Goal: Task Accomplishment & Management: Manage account settings

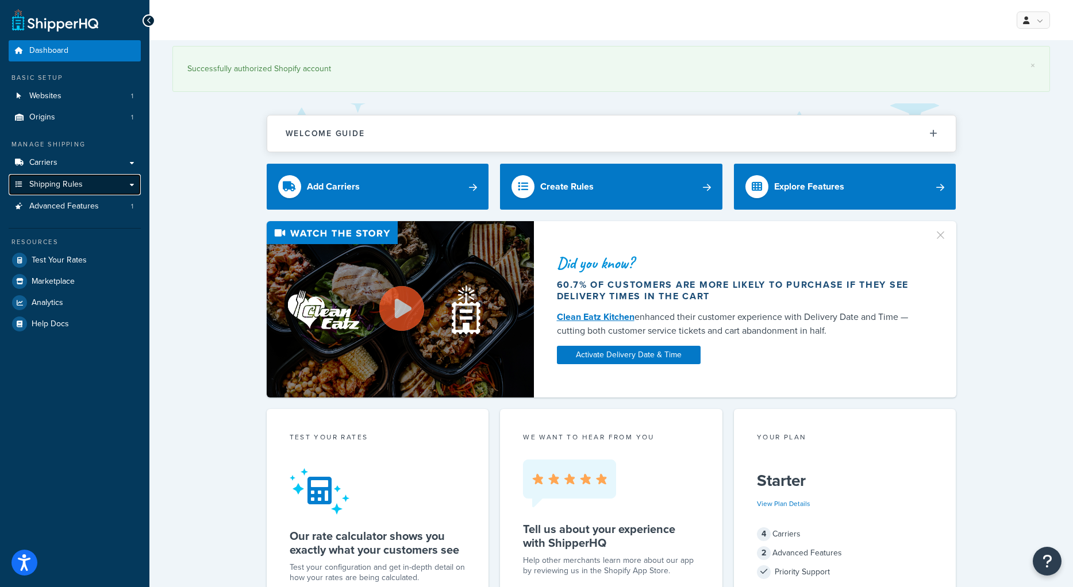
click at [47, 188] on span "Shipping Rules" at bounding box center [55, 185] width 53 height 10
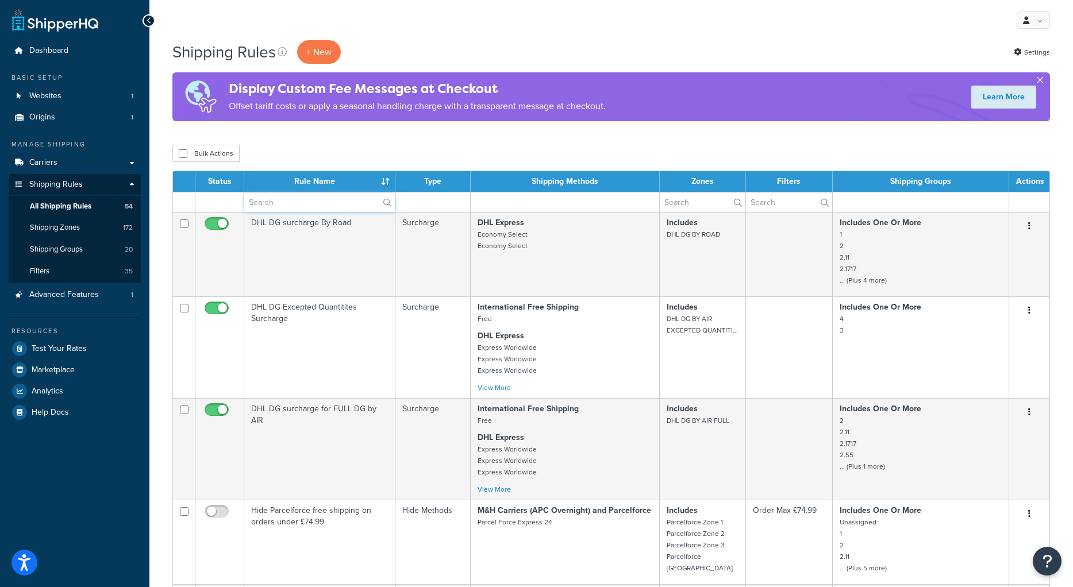
click at [317, 203] on input "text" at bounding box center [319, 202] width 151 height 20
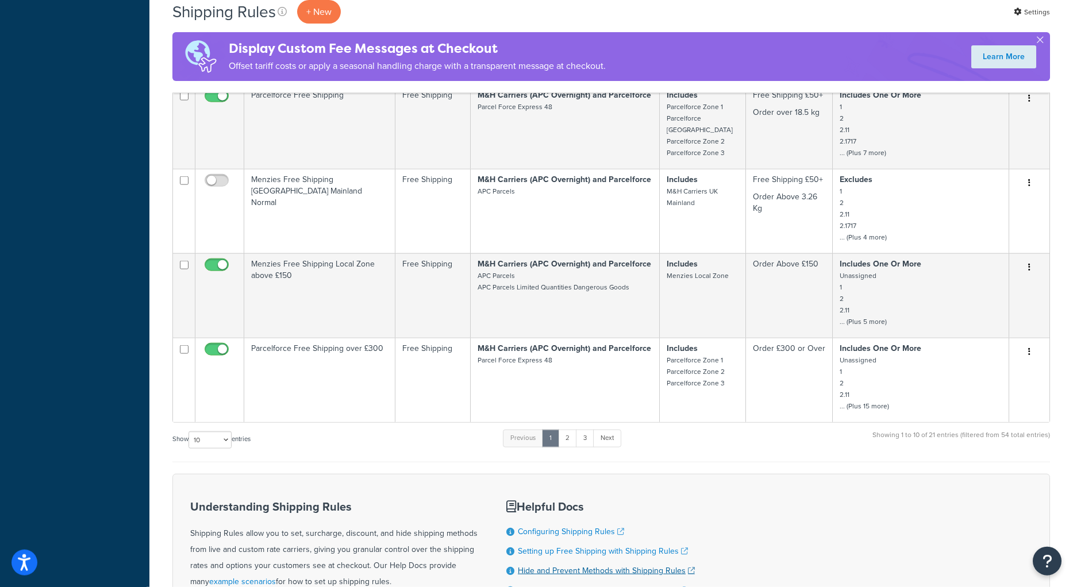
scroll to position [586, 0]
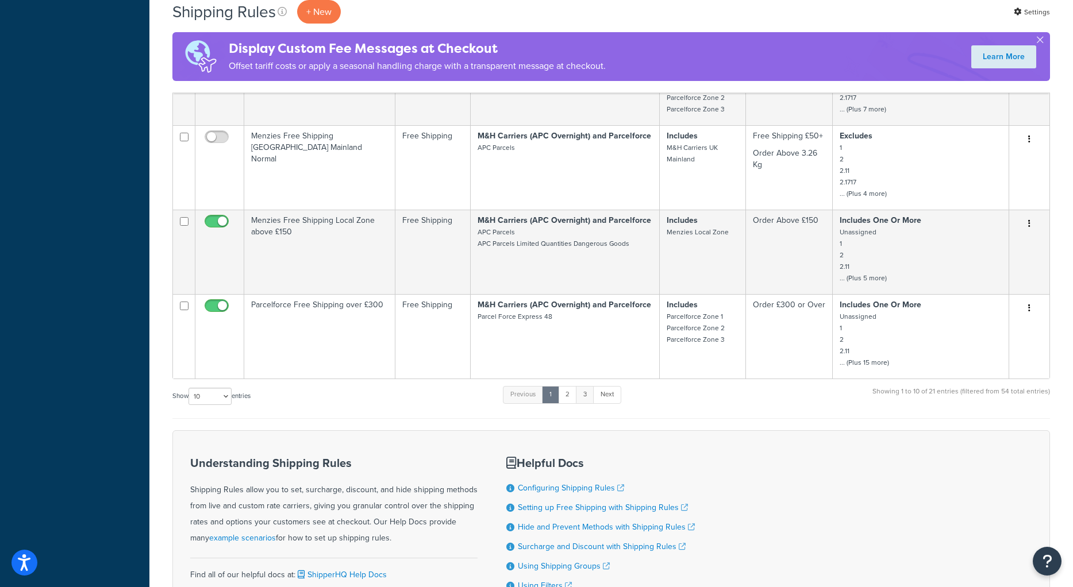
type input "free"
click at [590, 397] on link "3" at bounding box center [585, 394] width 18 height 17
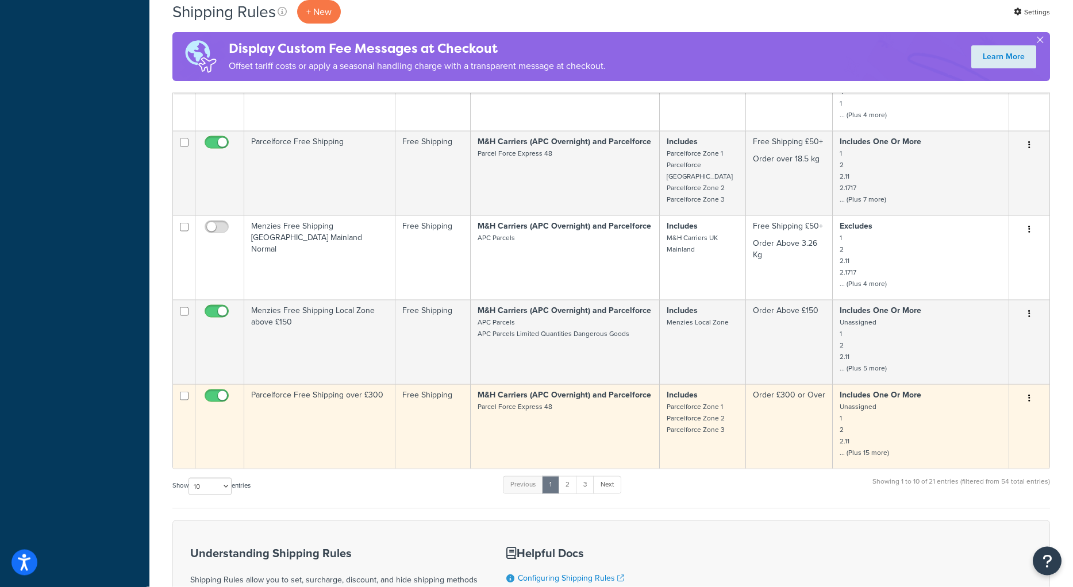
scroll to position [469, 0]
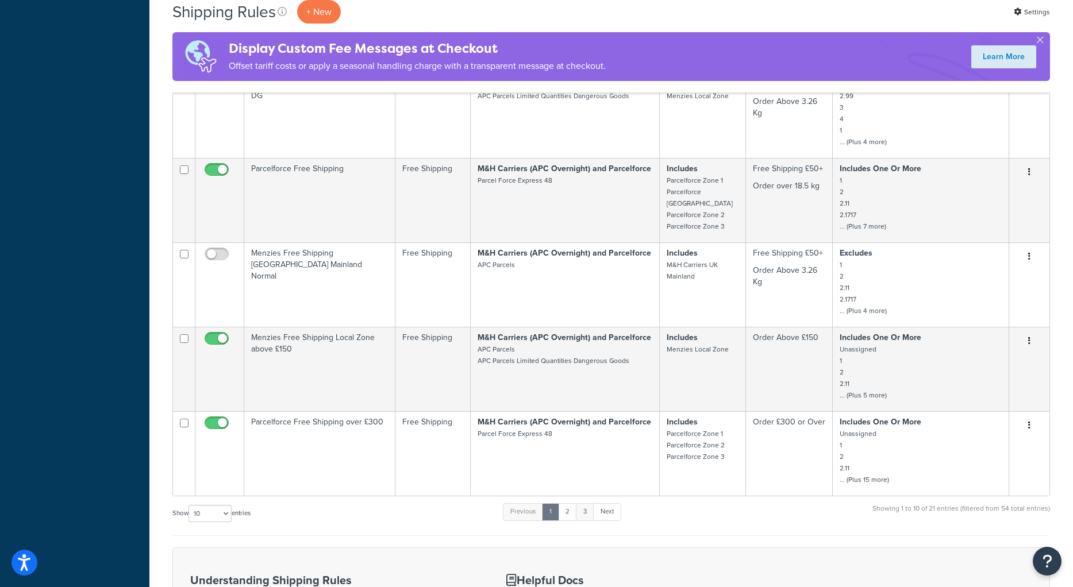
click at [586, 510] on link "3" at bounding box center [585, 511] width 18 height 17
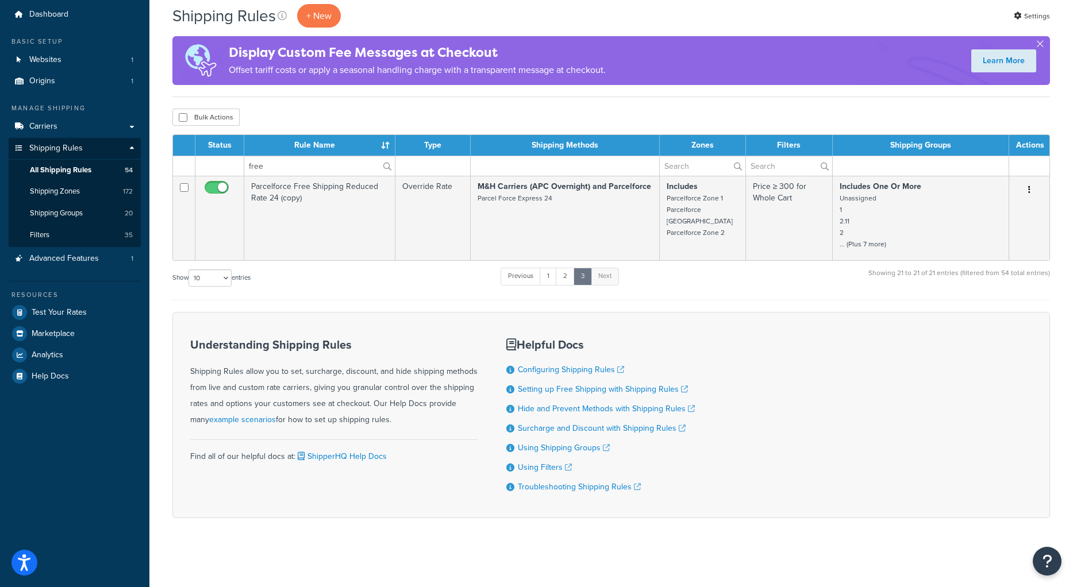
scroll to position [36, 0]
click at [568, 277] on link "2" at bounding box center [565, 276] width 19 height 17
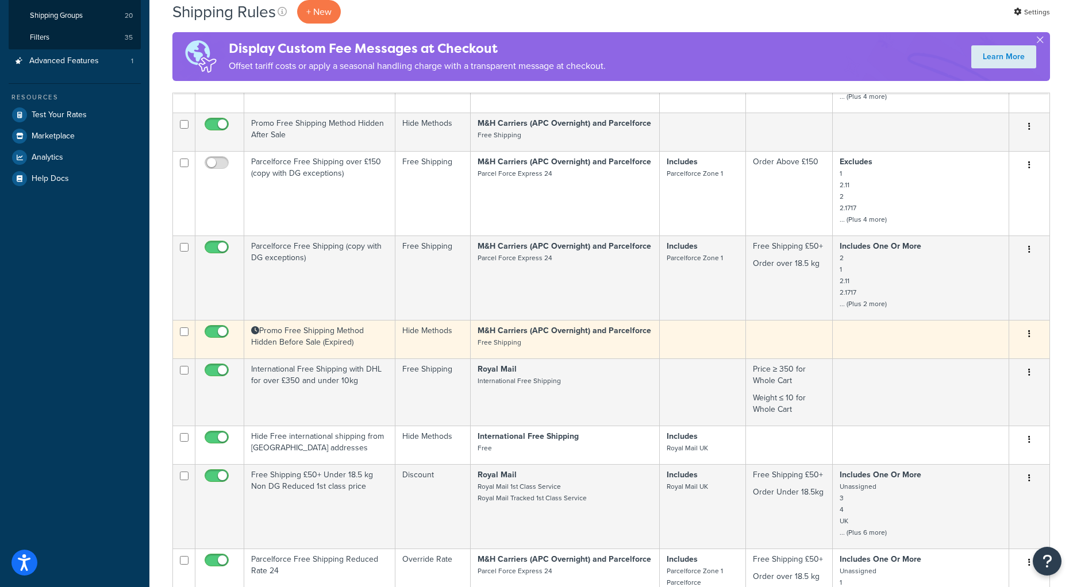
scroll to position [180, 0]
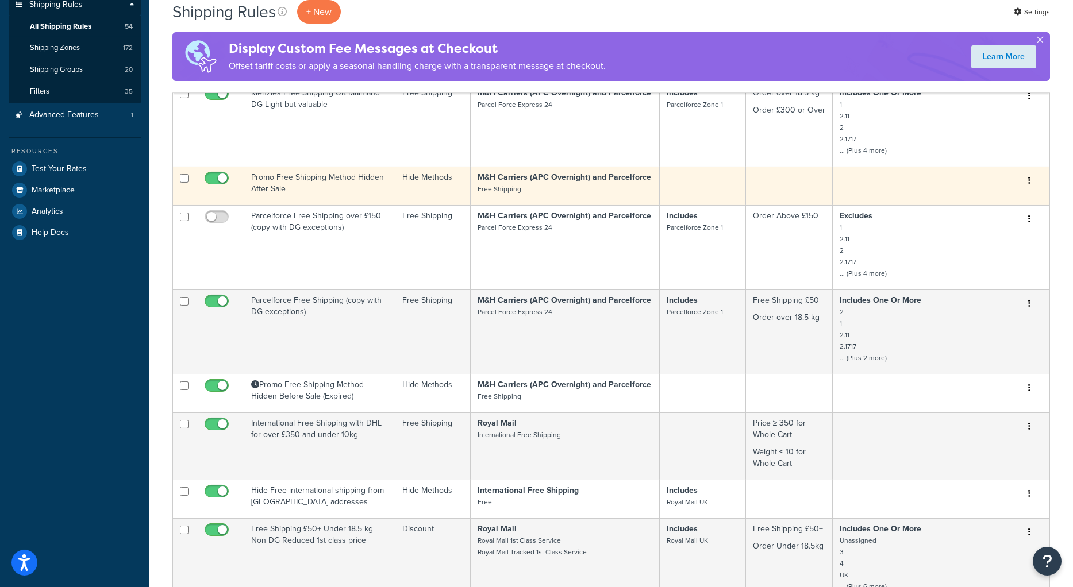
click at [291, 182] on td "Promo Free Shipping Method Hidden After Sale" at bounding box center [319, 186] width 151 height 38
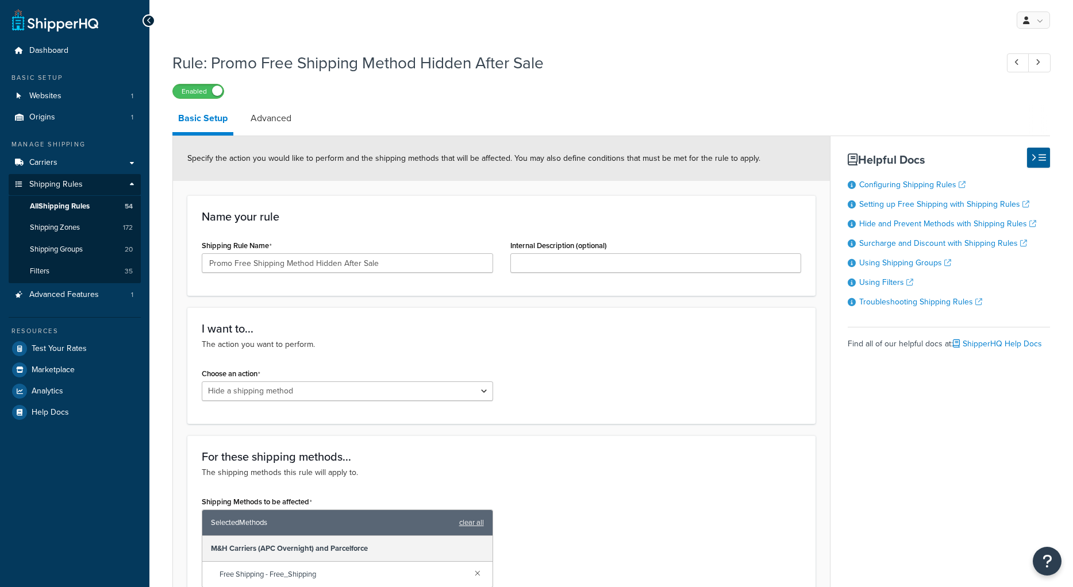
select select "HIDE"
click at [278, 120] on link "Advanced" at bounding box center [271, 119] width 52 height 28
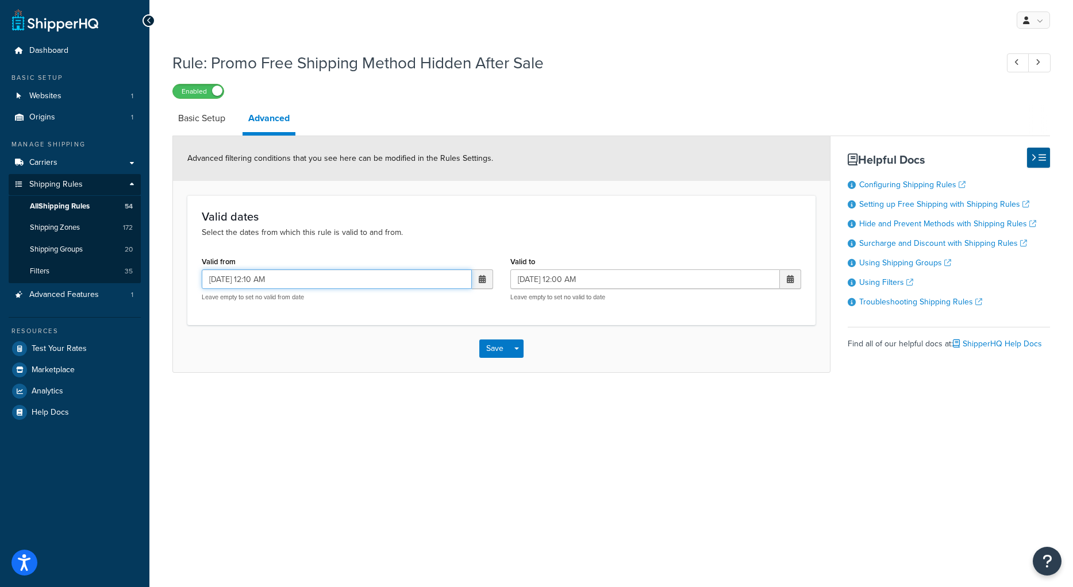
click at [224, 278] on input "12/06/2025 12:10 AM" at bounding box center [337, 279] width 270 height 20
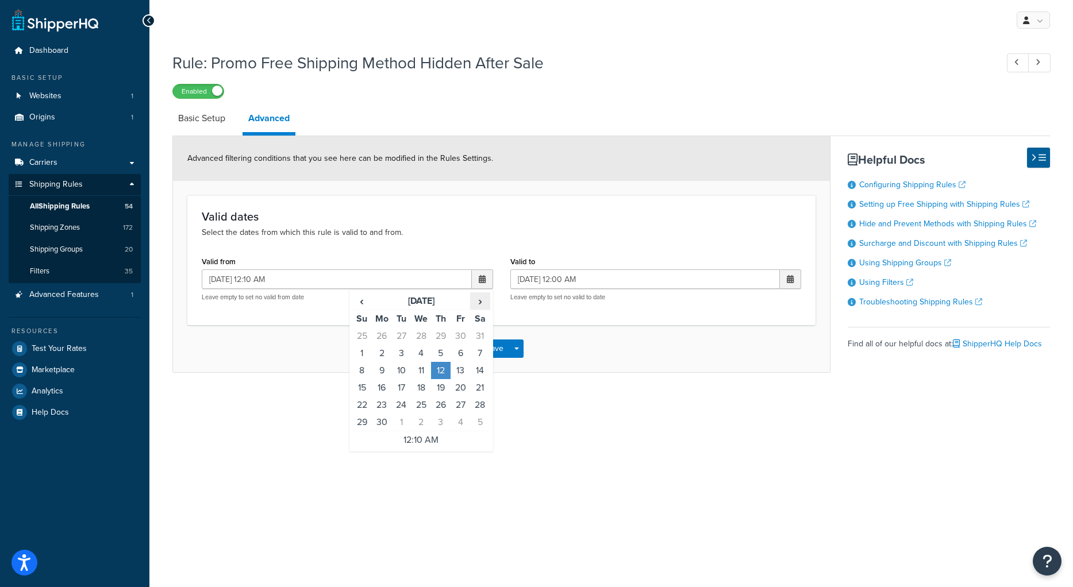
click at [480, 304] on span "›" at bounding box center [480, 301] width 18 height 16
click at [481, 302] on span "›" at bounding box center [480, 301] width 18 height 16
click at [479, 406] on td "30" at bounding box center [480, 404] width 20 height 17
type input "30/08/2025 12:10 AM"
click at [316, 392] on div "Rule: Promo Free Shipping Method Hidden After Sale Enabled Basic Setup Advanced…" at bounding box center [610, 226] width 923 height 361
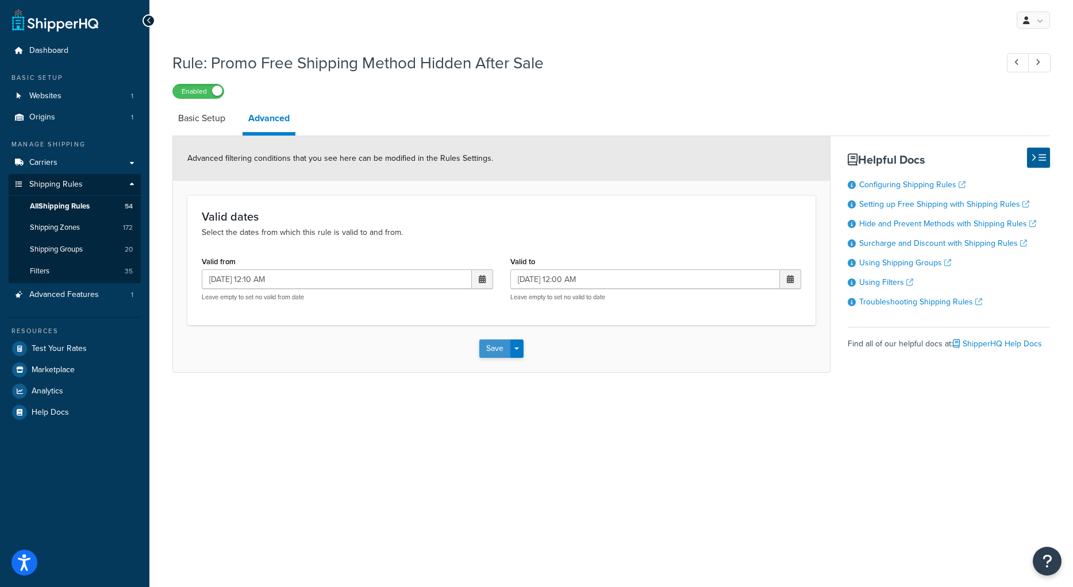
click at [494, 352] on button "Save" at bounding box center [494, 349] width 31 height 18
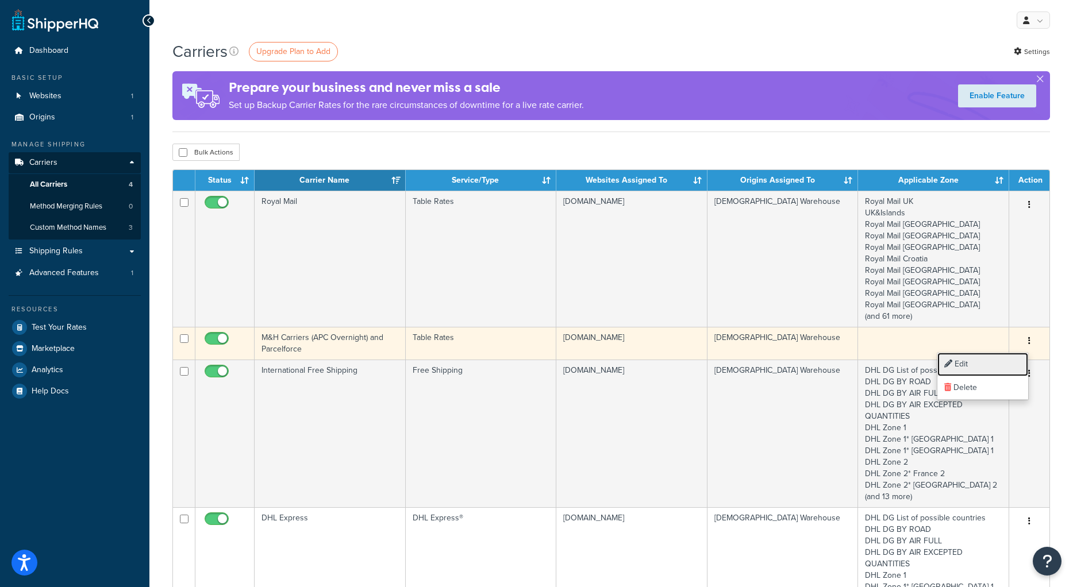
click at [982, 366] on link "Edit" at bounding box center [982, 365] width 91 height 24
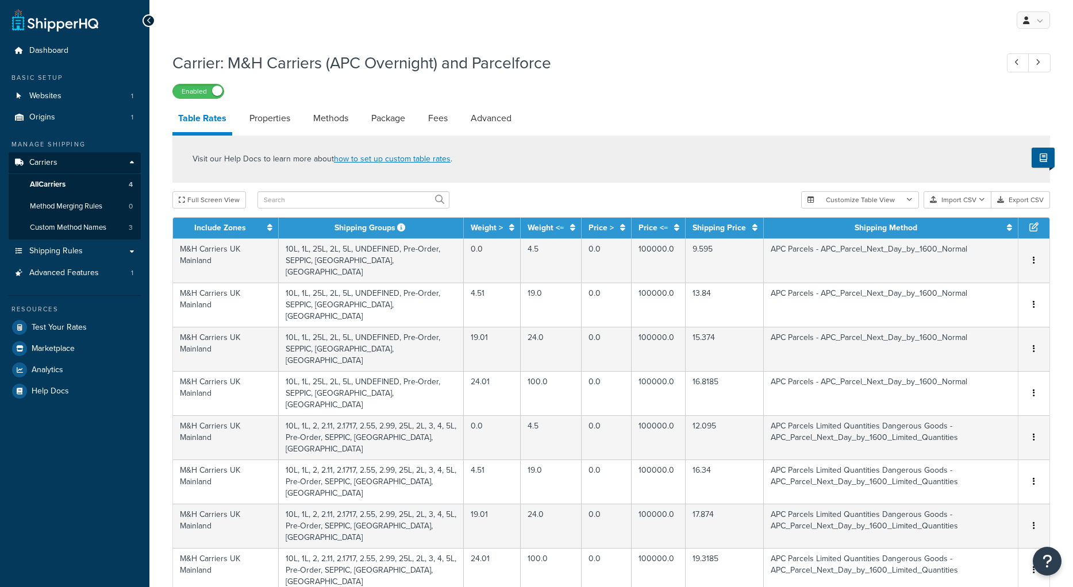
select select "25"
click at [287, 202] on input "text" at bounding box center [353, 199] width 192 height 17
type input "free"
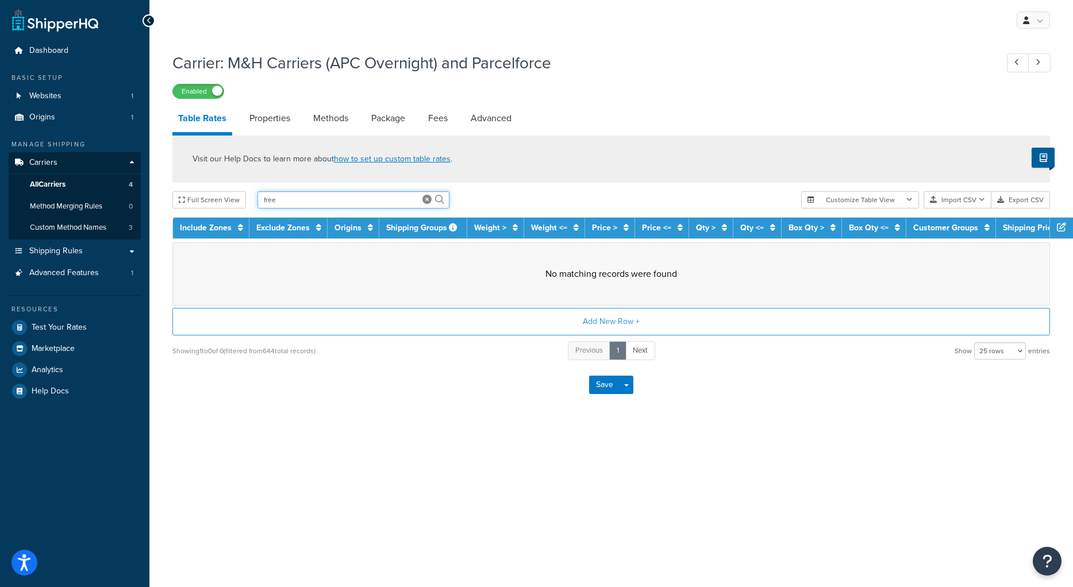
drag, startPoint x: 284, startPoint y: 201, endPoint x: 236, endPoint y: 199, distance: 48.3
click at [257, 199] on input "free" at bounding box center [353, 199] width 192 height 17
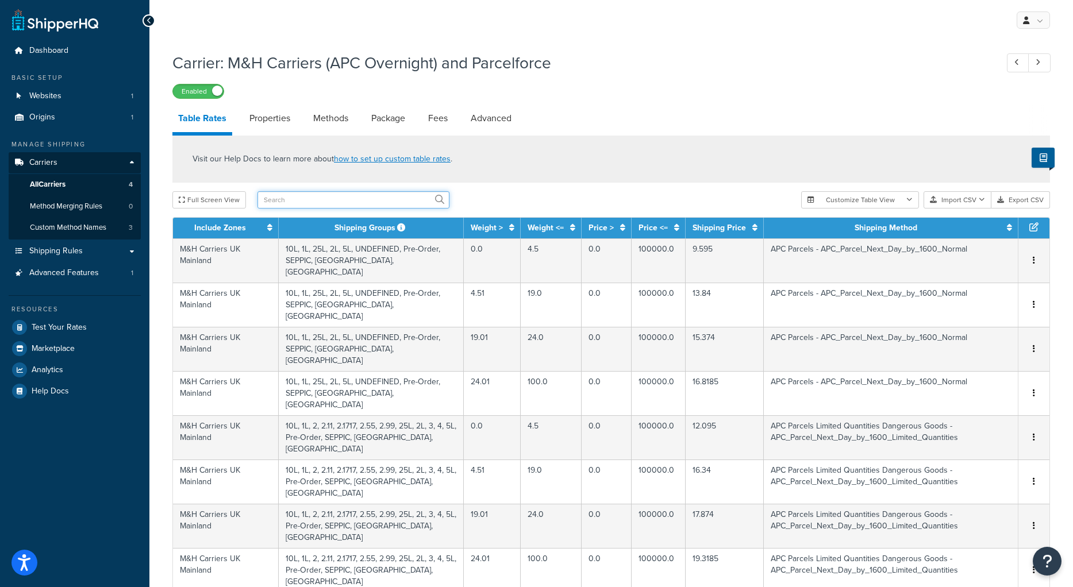
click at [312, 202] on input "text" at bounding box center [353, 199] width 192 height 17
type input "p"
click at [925, 80] on div "Carrier: M&H Carriers (APC Overnight) and Parcelforce Enabled" at bounding box center [610, 72] width 877 height 53
click at [291, 198] on input "p" at bounding box center [353, 199] width 192 height 17
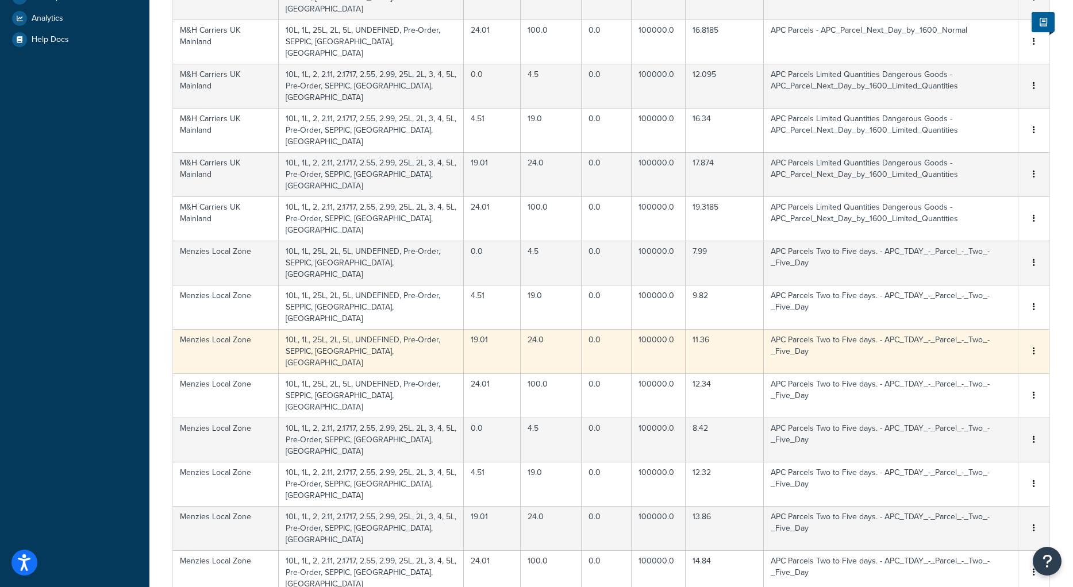
scroll to position [633, 0]
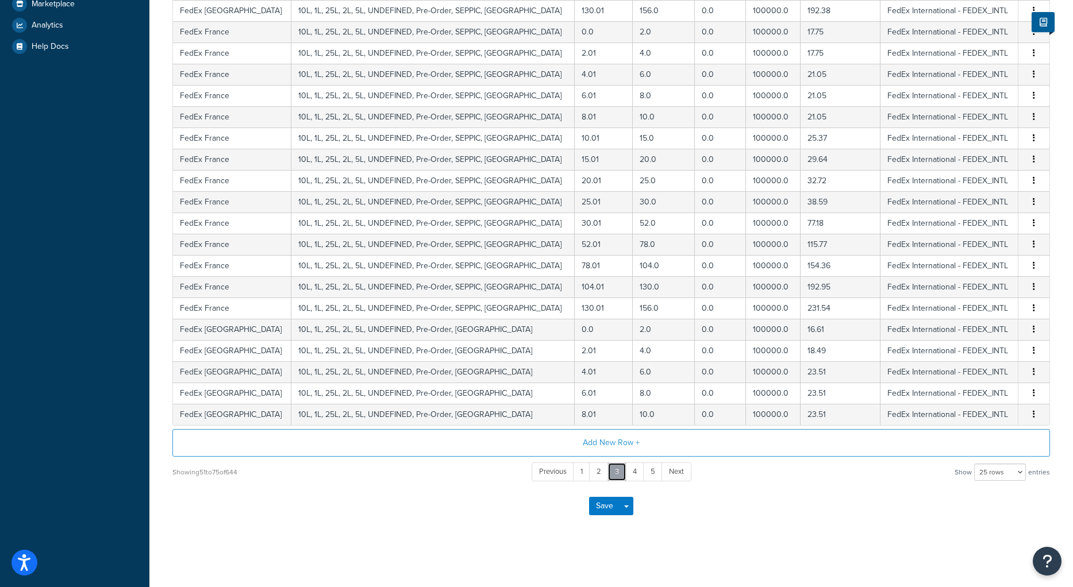
scroll to position [345, 0]
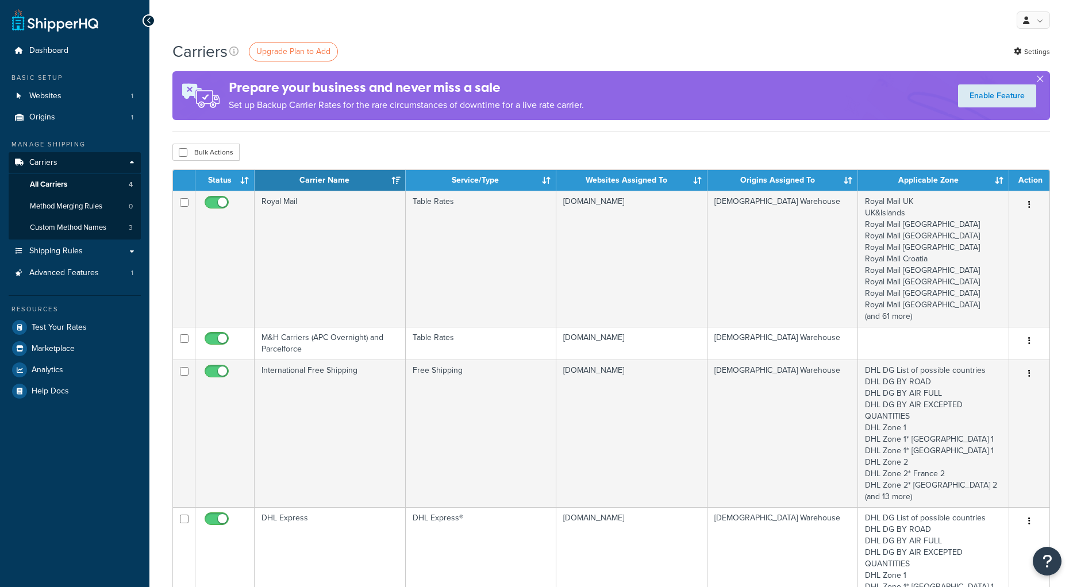
click at [314, 206] on td "Royal Mail" at bounding box center [330, 259] width 151 height 136
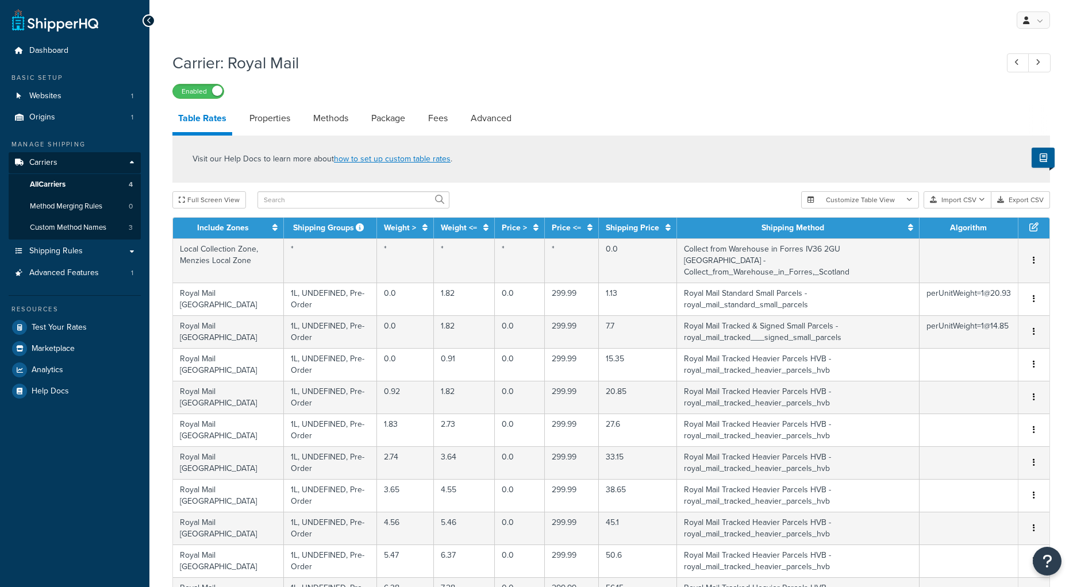
select select "25"
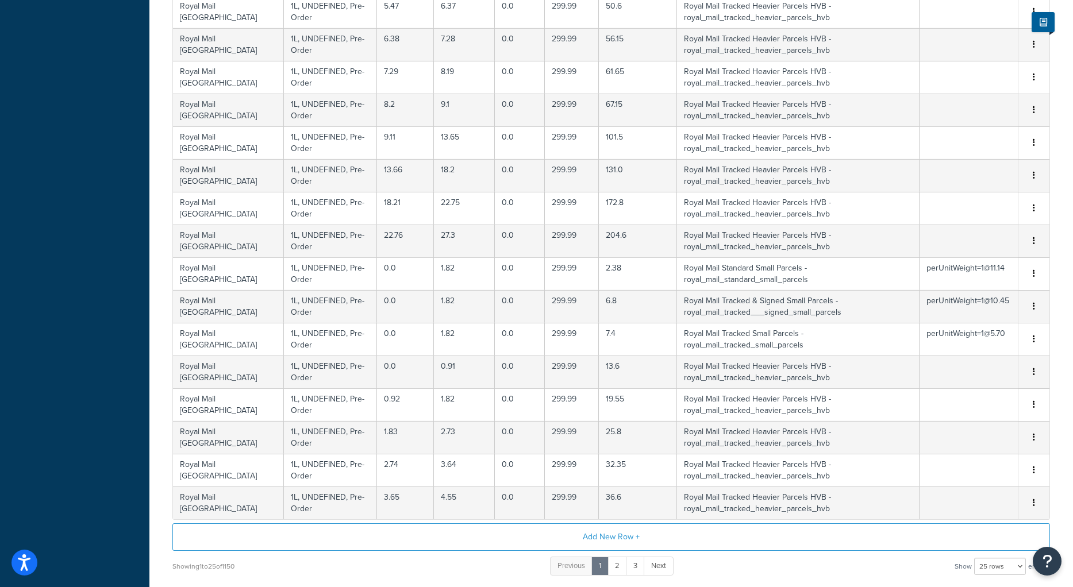
scroll to position [633, 0]
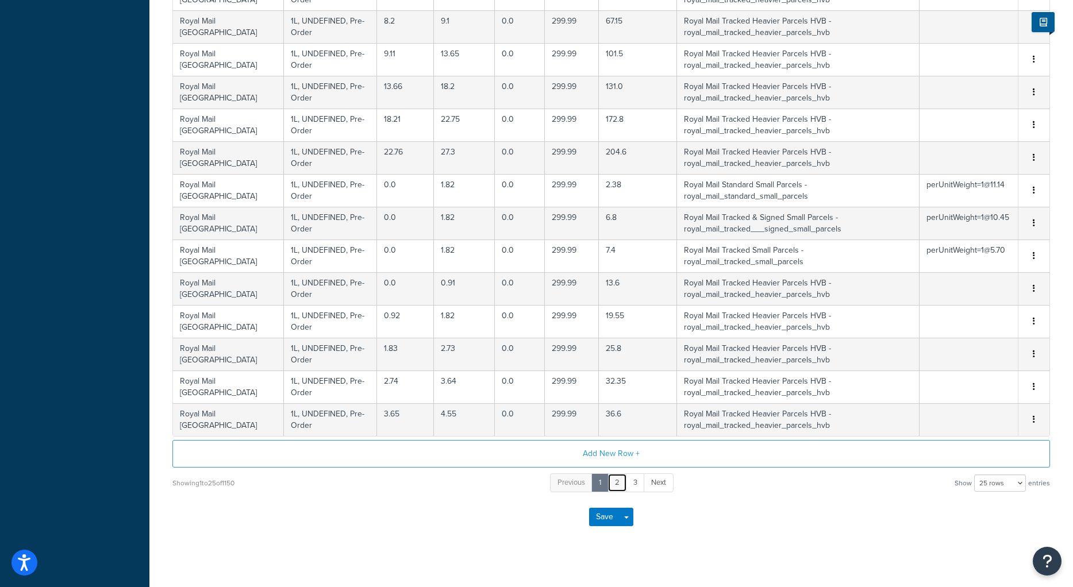
click at [614, 473] on link "2" at bounding box center [617, 482] width 20 height 19
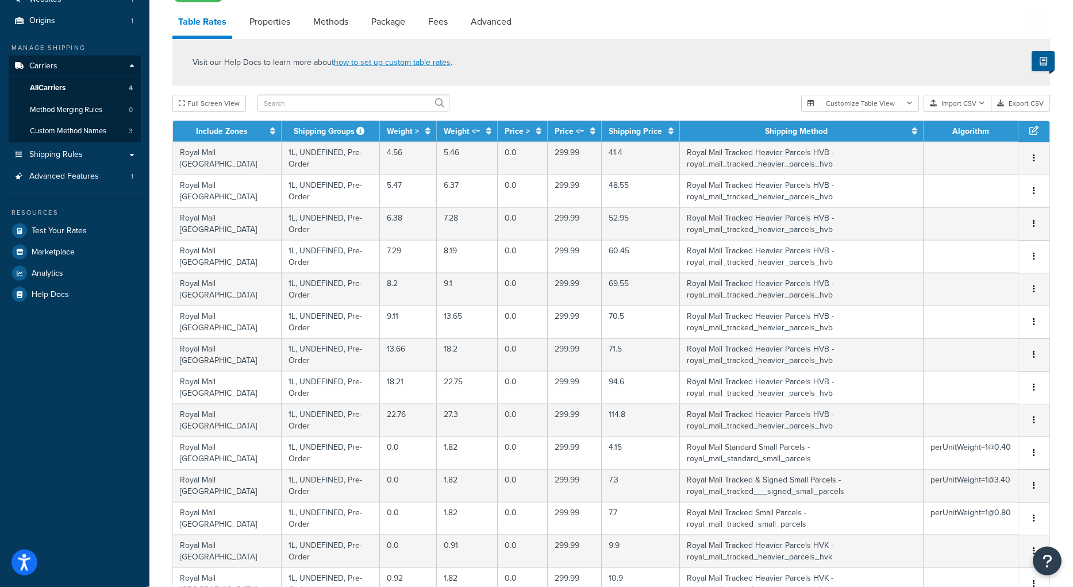
scroll to position [0, 0]
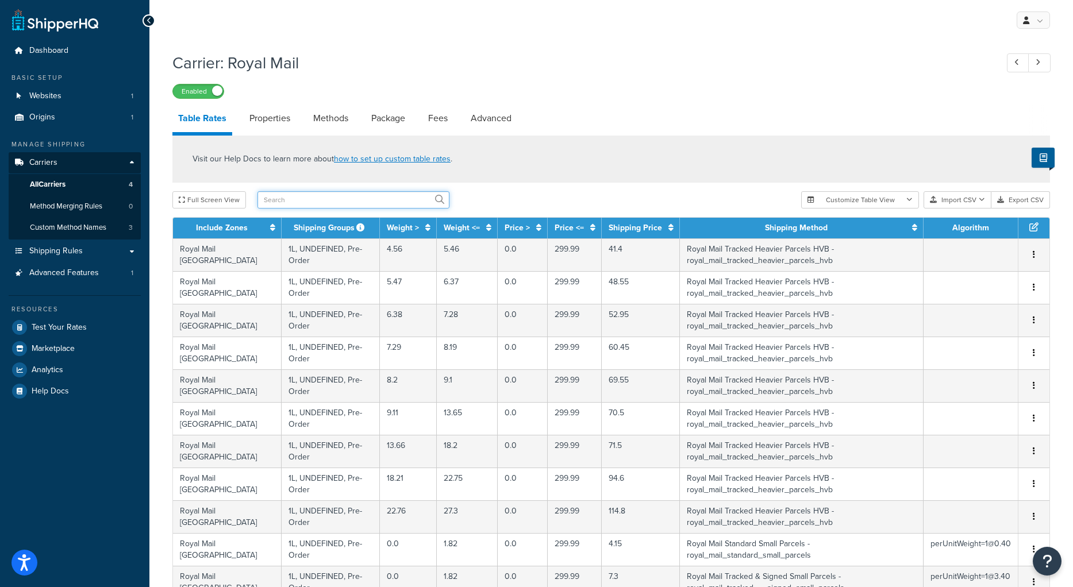
click at [276, 196] on input "text" at bounding box center [353, 199] width 192 height 17
type input "free"
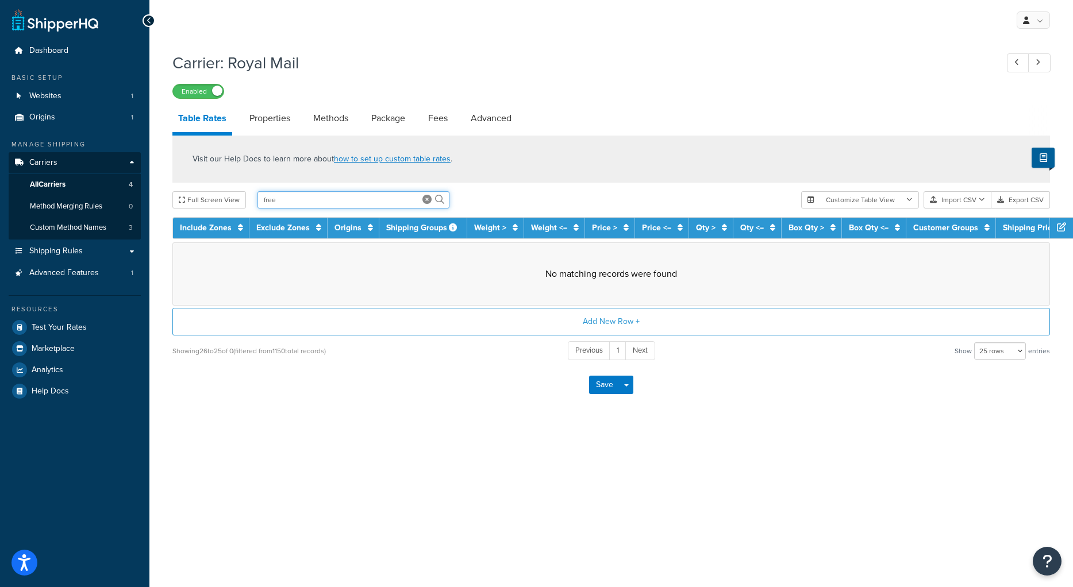
drag, startPoint x: 282, startPoint y: 199, endPoint x: 251, endPoint y: 196, distance: 30.6
click at [257, 196] on input "free" at bounding box center [353, 199] width 192 height 17
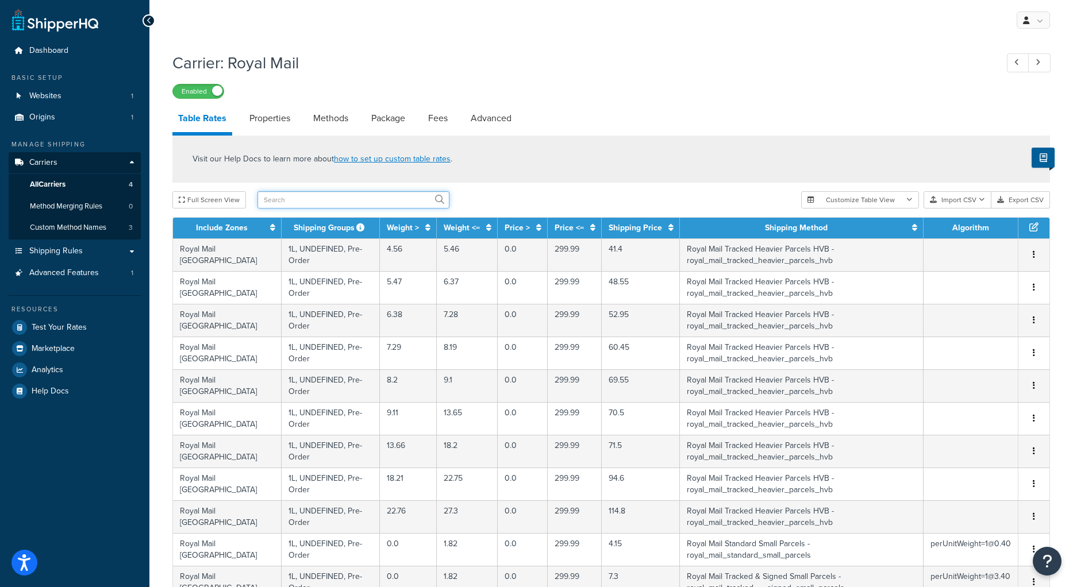
click at [286, 204] on input "text" at bounding box center [353, 199] width 192 height 17
click at [270, 228] on icon at bounding box center [272, 227] width 5 height 8
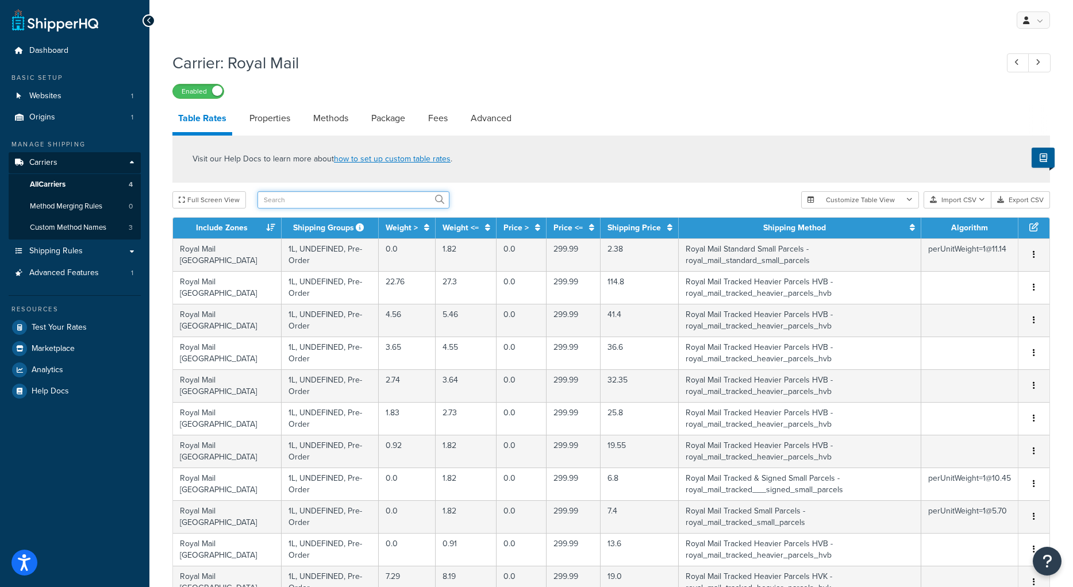
click at [301, 203] on input "text" at bounding box center [353, 199] width 192 height 17
type input "free"
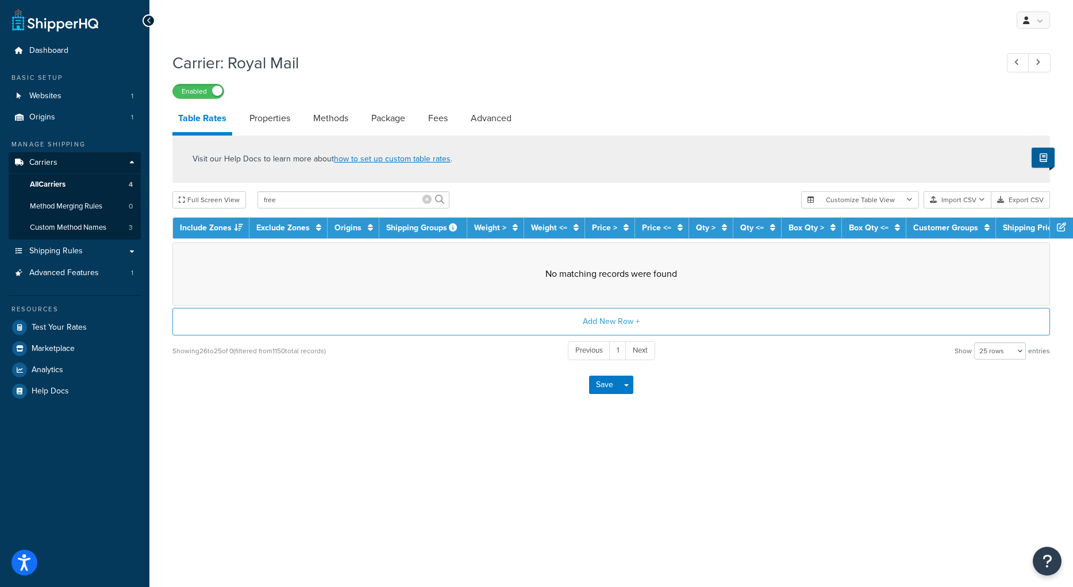
click at [424, 198] on icon at bounding box center [426, 199] width 9 height 9
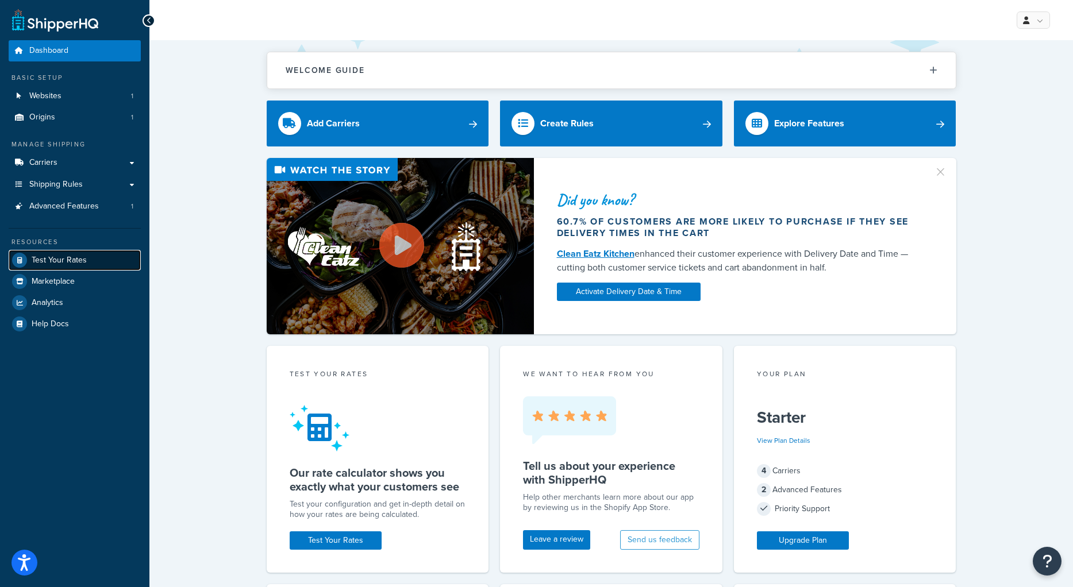
click at [54, 258] on span "Test Your Rates" at bounding box center [59, 261] width 55 height 10
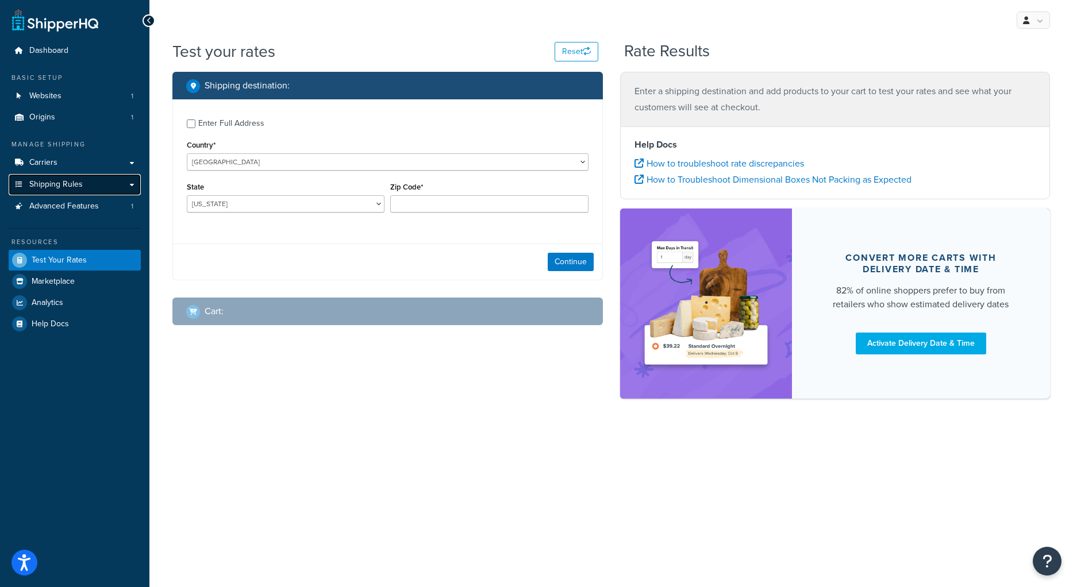
click at [42, 186] on span "Shipping Rules" at bounding box center [55, 185] width 53 height 10
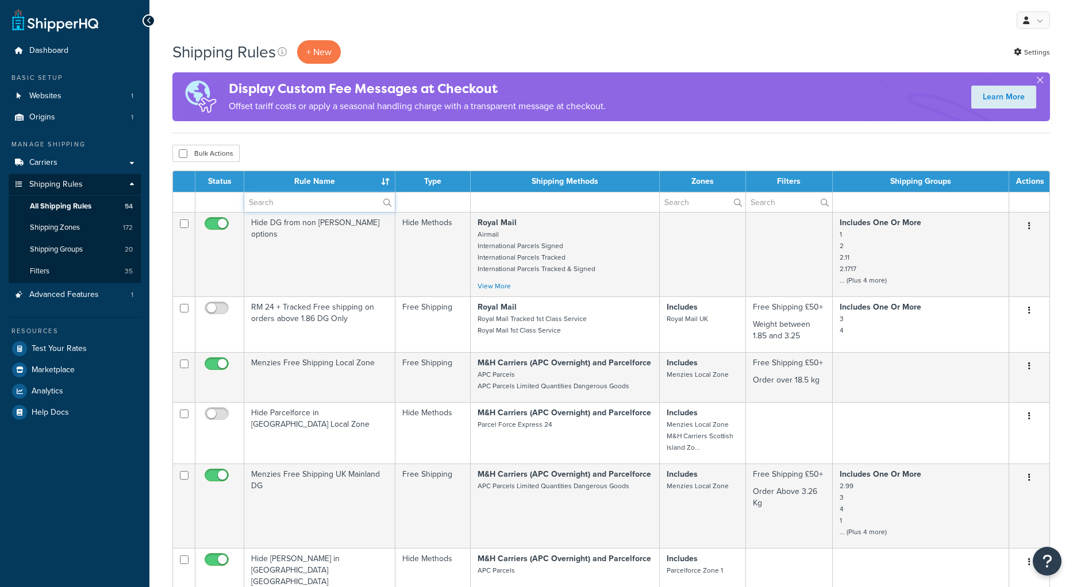
click at [319, 203] on input "text" at bounding box center [319, 202] width 151 height 20
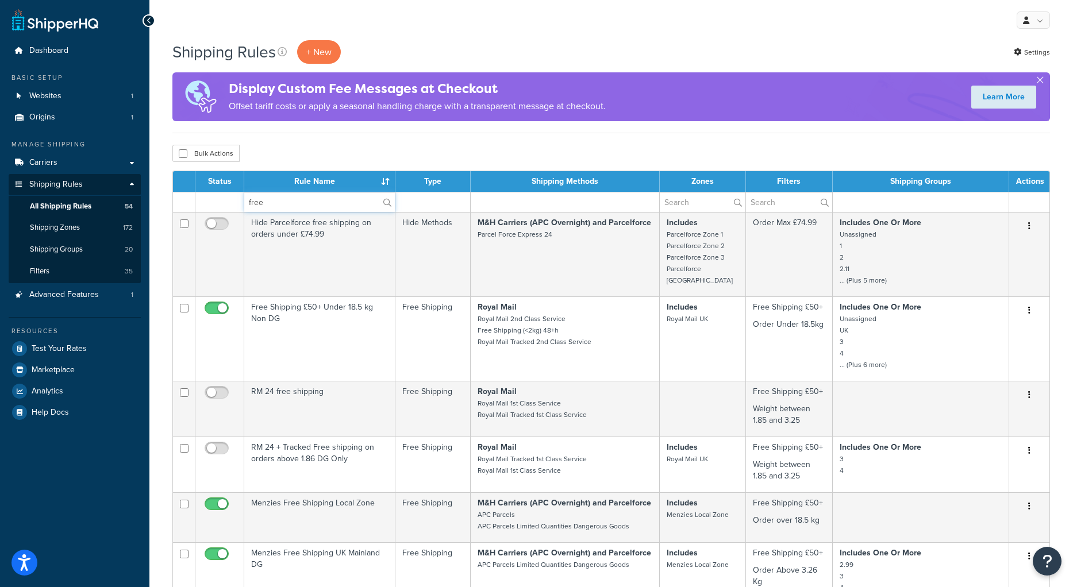
drag, startPoint x: 319, startPoint y: 203, endPoint x: 241, endPoint y: 195, distance: 78.0
click at [244, 195] on input "free" at bounding box center [319, 202] width 151 height 20
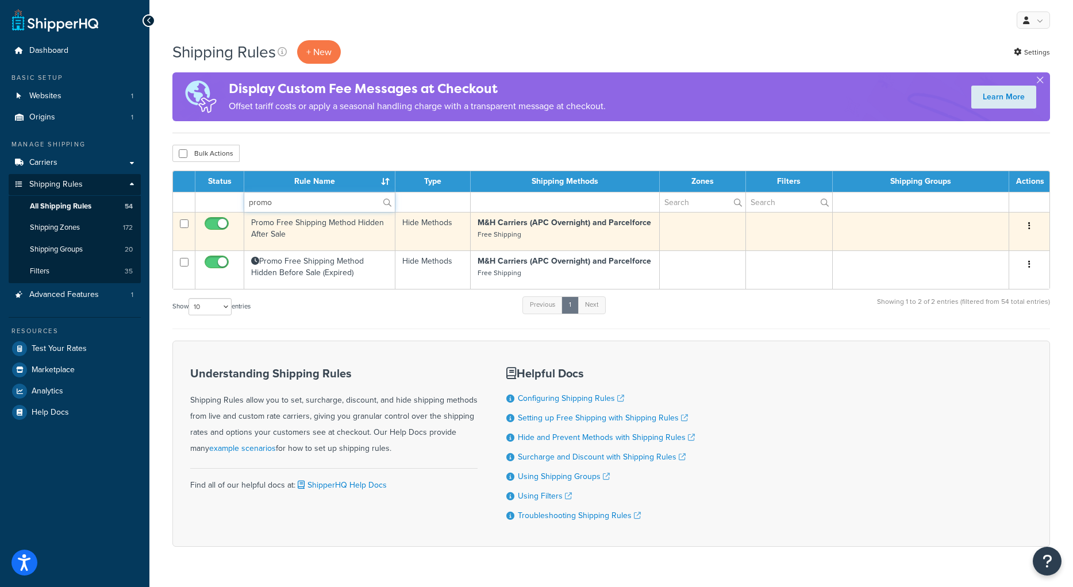
type input "promo"
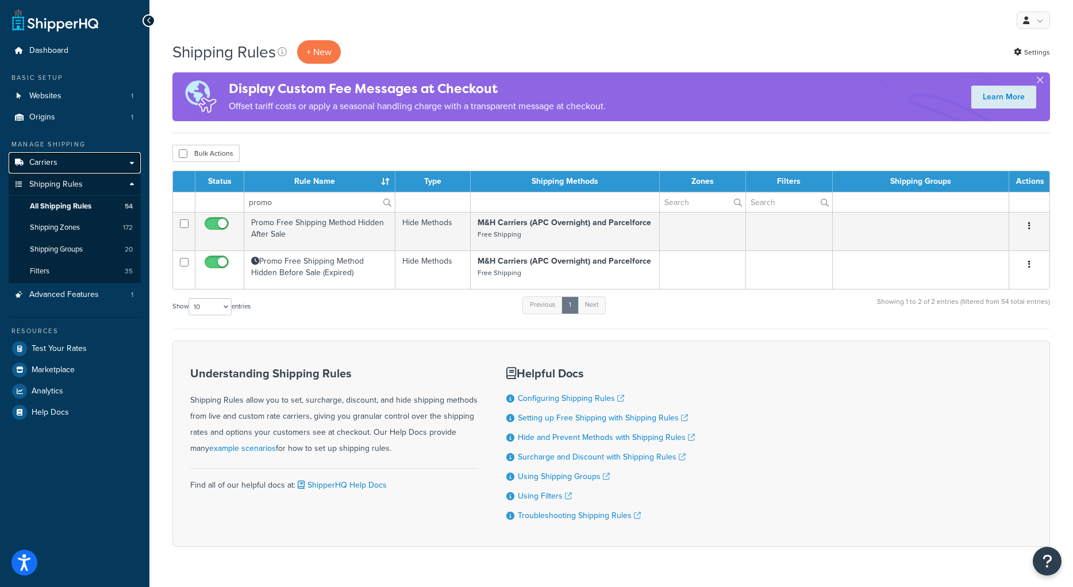
click at [59, 161] on link "Carriers" at bounding box center [75, 162] width 132 height 21
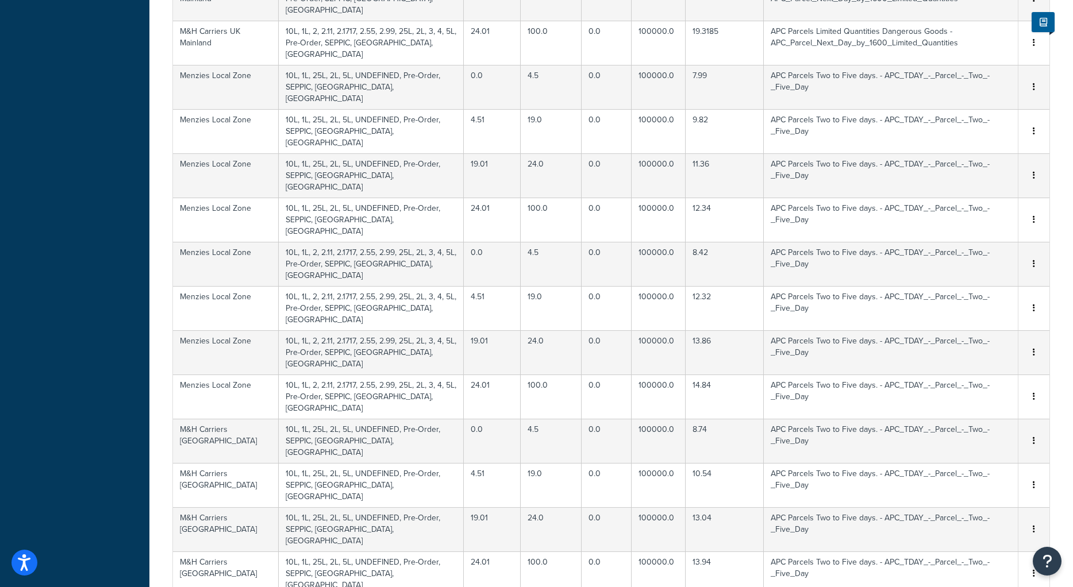
scroll to position [633, 0]
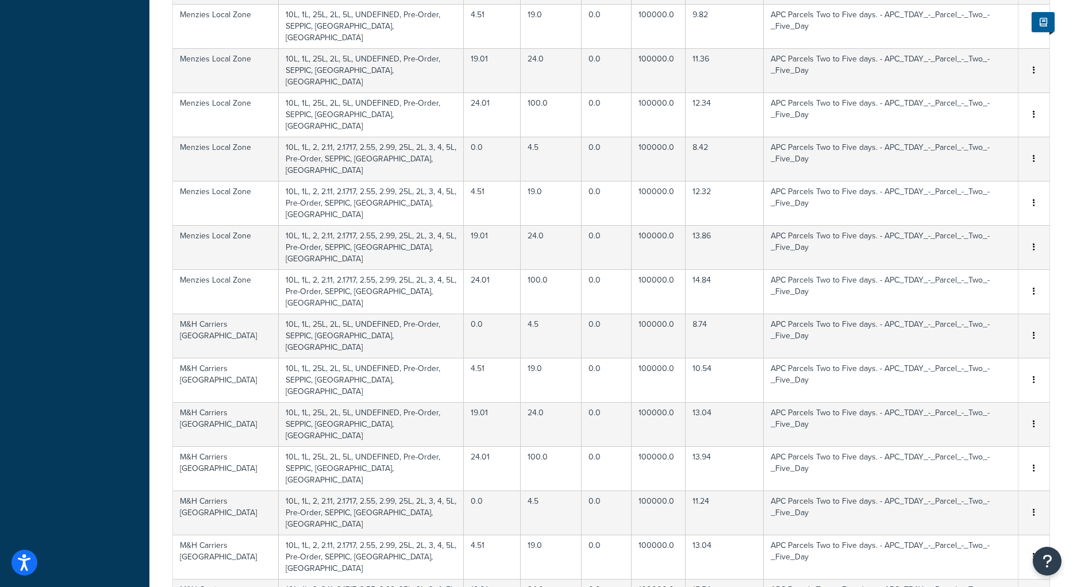
select select "100"
click option "100 rows" at bounding box center [0, 0] width 0 height 0
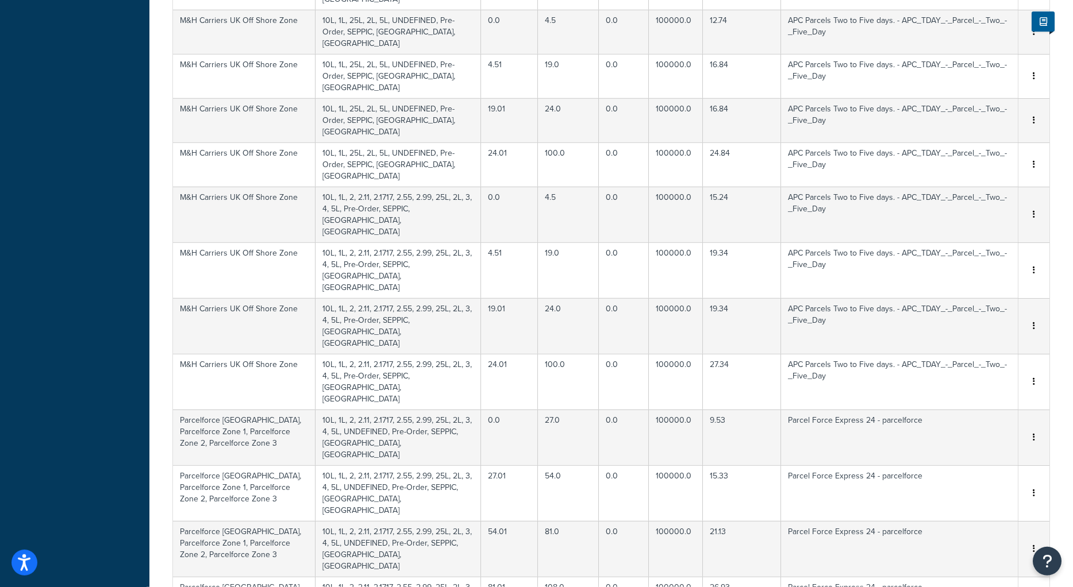
scroll to position [3204, 0]
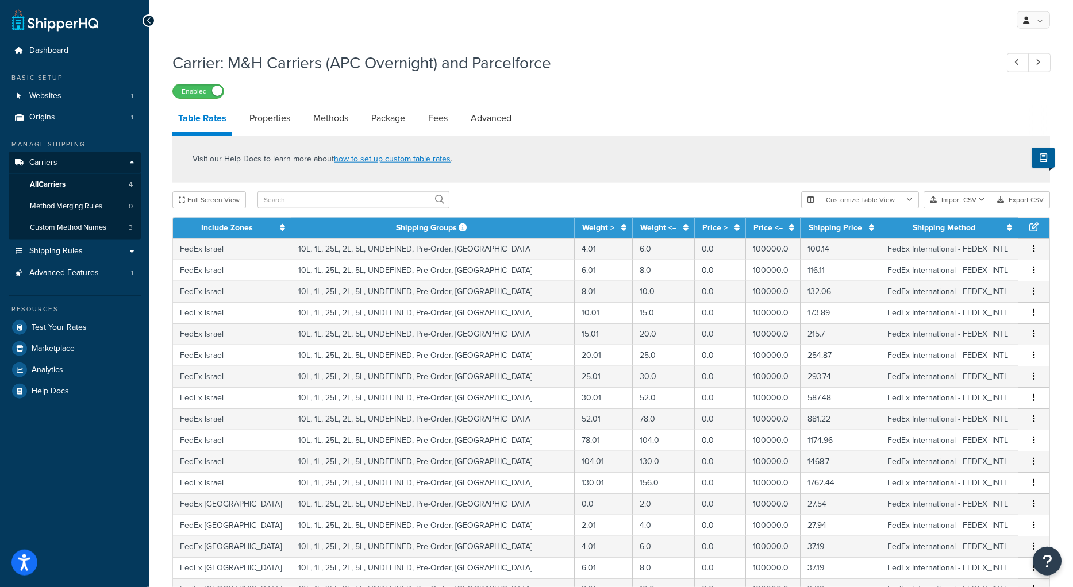
scroll to position [1940, 0]
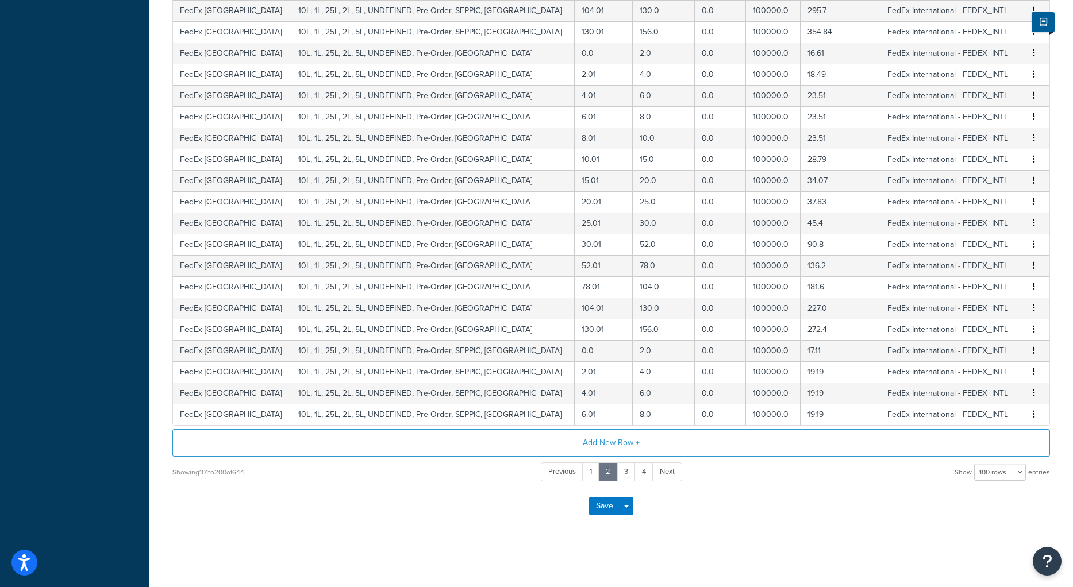
click at [330, 500] on div "Save Save Dropdown Save and Edit" at bounding box center [610, 506] width 877 height 47
click at [621, 442] on button "Add New Row +" at bounding box center [610, 443] width 877 height 28
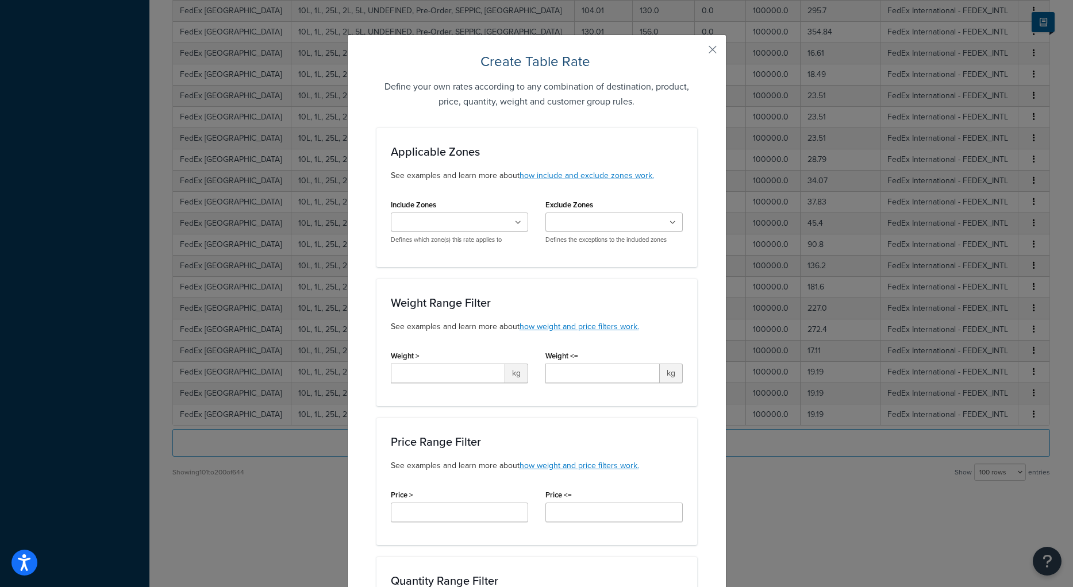
click at [465, 218] on input "Include Zones" at bounding box center [445, 223] width 102 height 13
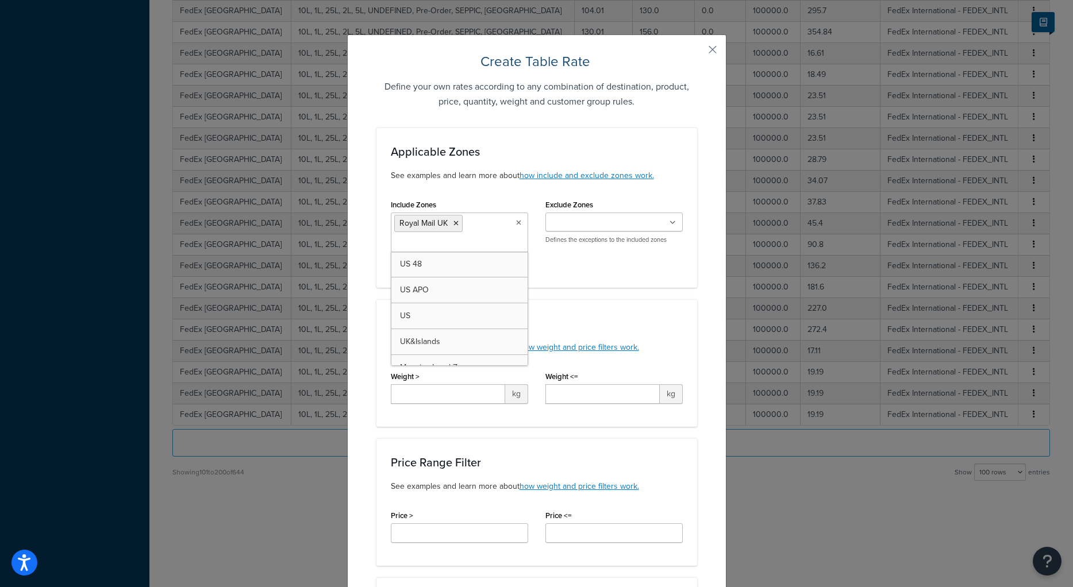
click at [573, 277] on div "Applicable Zones See examples and learn more about how include and exclude zone…" at bounding box center [536, 208] width 321 height 160
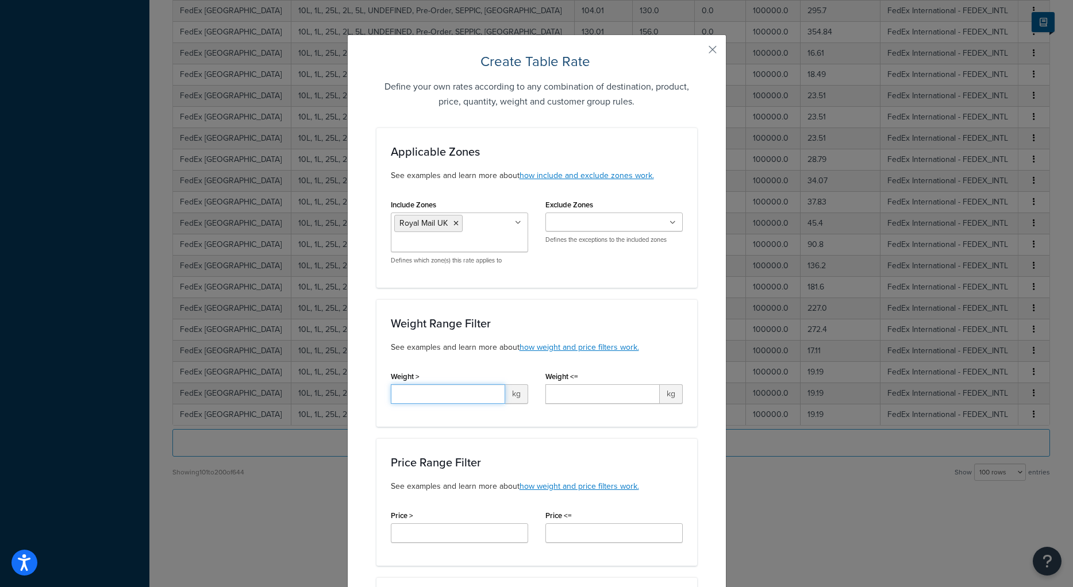
click at [425, 394] on input "Weight >" at bounding box center [448, 394] width 114 height 20
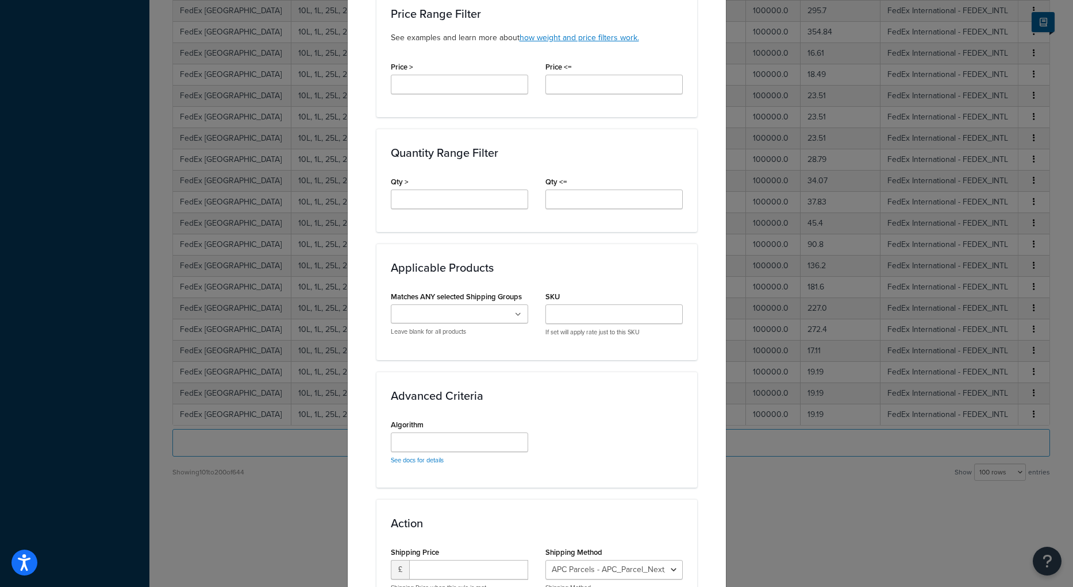
scroll to position [562, 0]
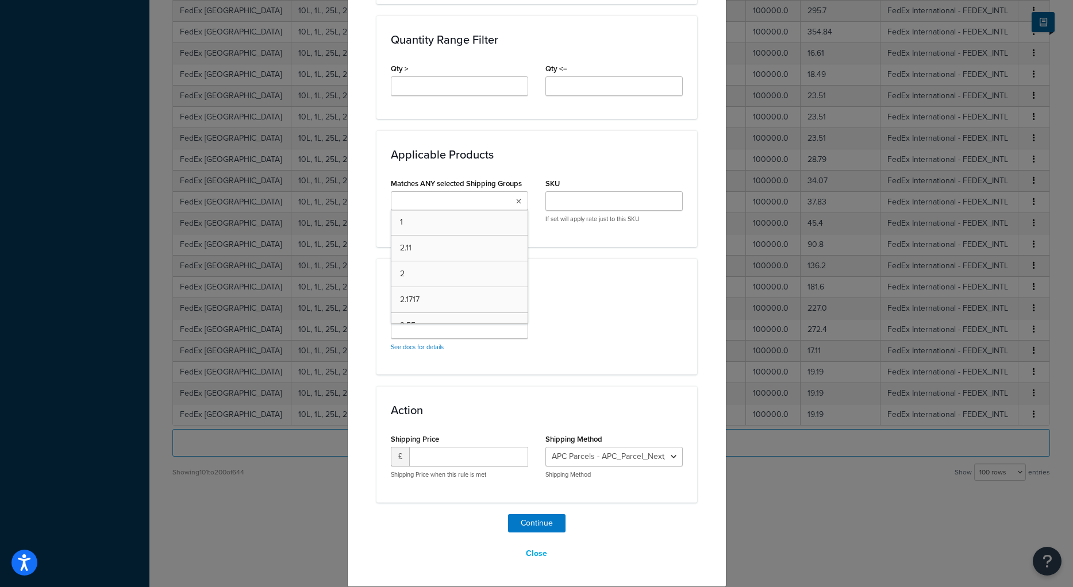
click at [518, 200] on icon at bounding box center [518, 201] width 5 height 7
click at [565, 241] on div "Applicable Products Matches ANY selected Shipping Groups 1 2.11 2 2.1717 2.55 2…" at bounding box center [536, 188] width 321 height 116
click at [450, 454] on input "number" at bounding box center [468, 457] width 119 height 20
select select "137448"
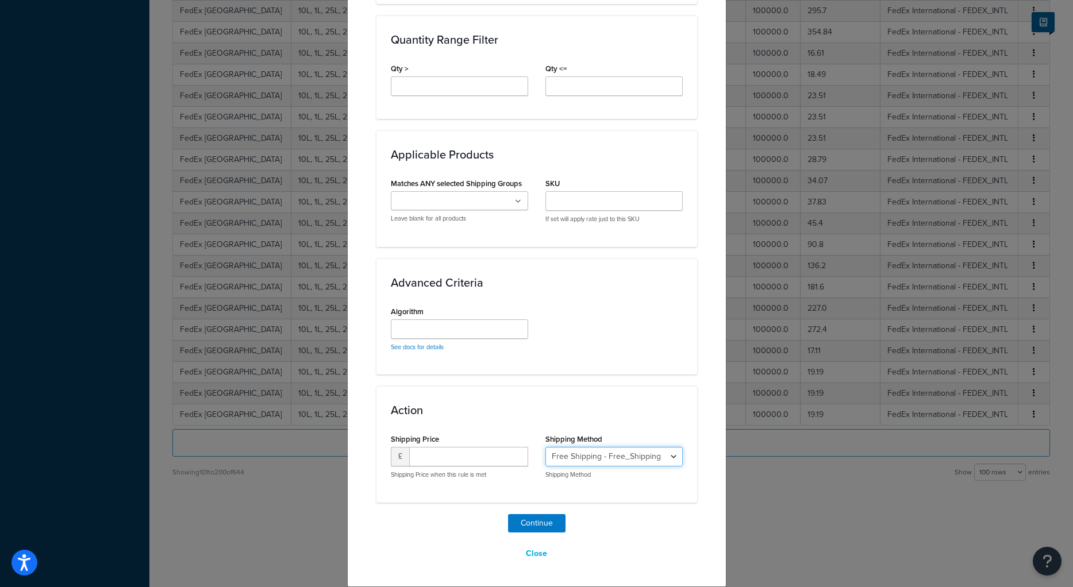
click option "Free Shipping - Free_Shipping" at bounding box center [0, 0] width 0 height 0
click at [468, 462] on input "number" at bounding box center [468, 457] width 119 height 20
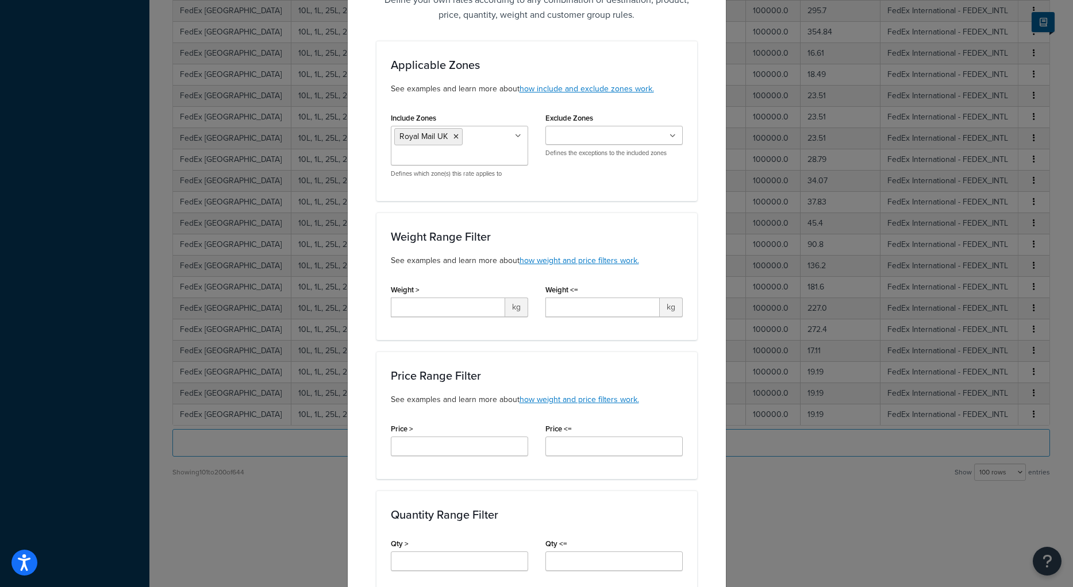
type input "0"
click at [413, 441] on input "Price >" at bounding box center [459, 447] width 137 height 20
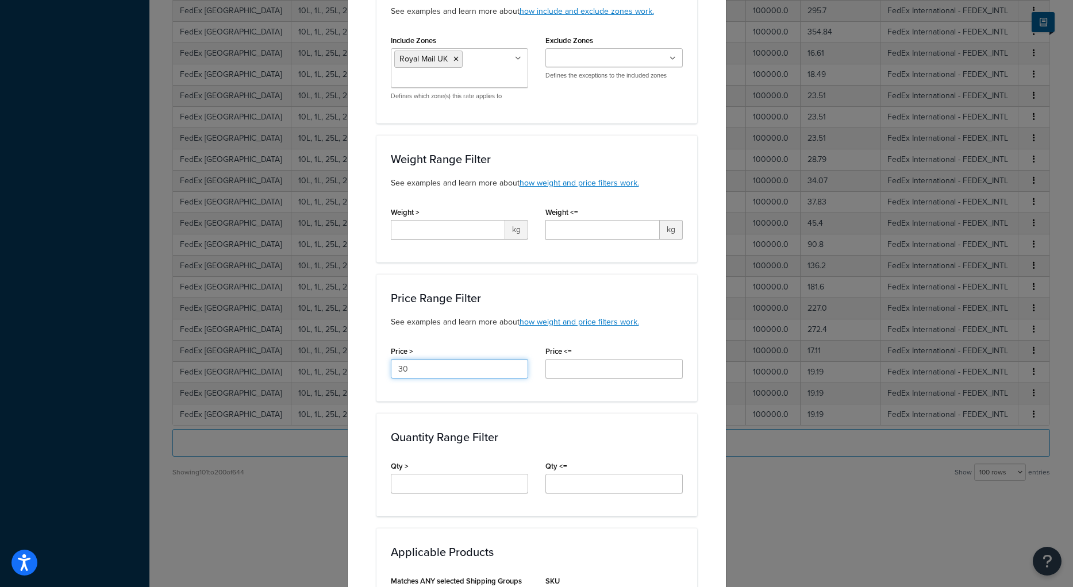
scroll to position [166, 0]
click at [524, 415] on div "Quantity Range Filter Qty > Qty <=" at bounding box center [536, 462] width 321 height 103
click at [465, 367] on input "30" at bounding box center [459, 367] width 137 height 20
type input "30.00"
click at [569, 406] on div "Applicable Zones See examples and learn more about how include and exclude zone…" at bounding box center [536, 430] width 321 height 937
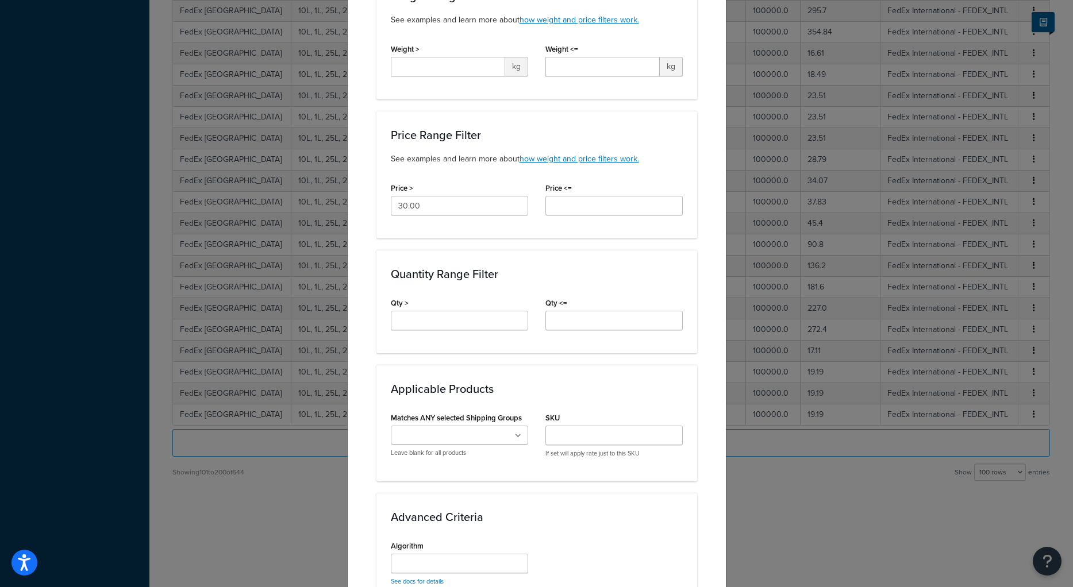
scroll to position [562, 0]
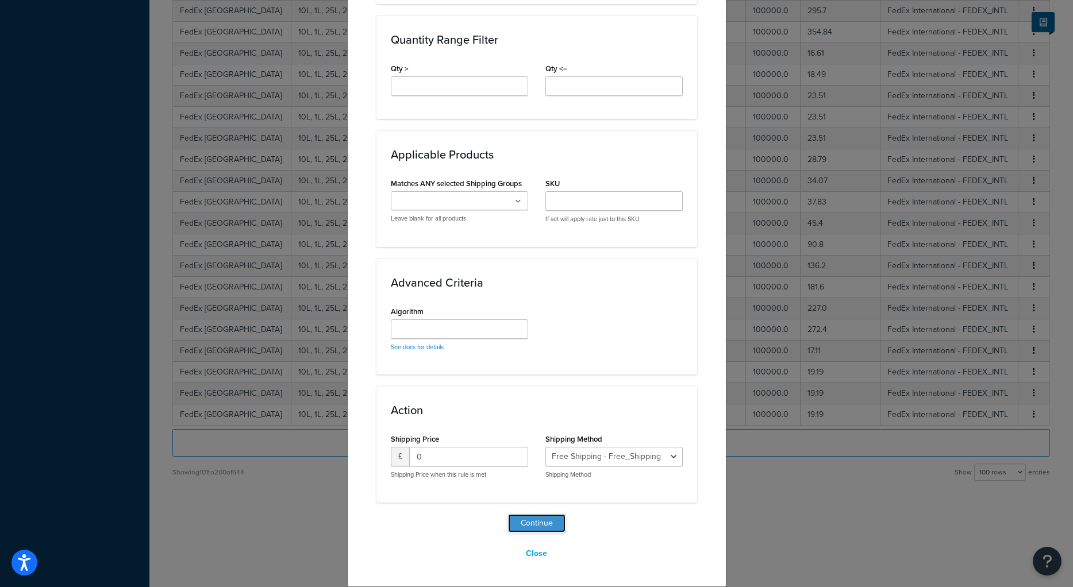
click at [523, 527] on button "Continue" at bounding box center [536, 523] width 57 height 18
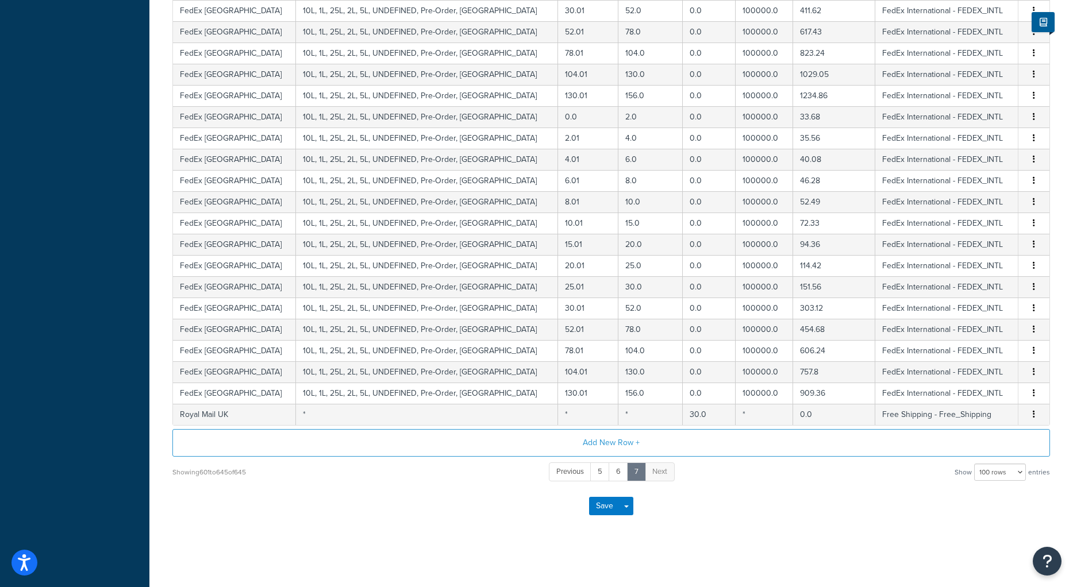
scroll to position [770, 0]
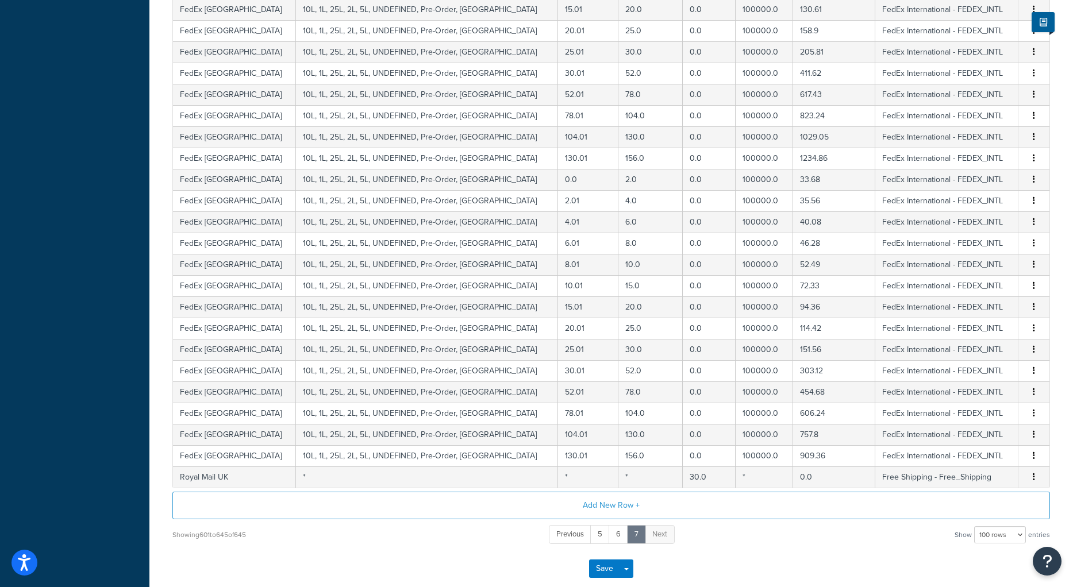
click at [604, 514] on button "Add New Row +" at bounding box center [610, 506] width 877 height 28
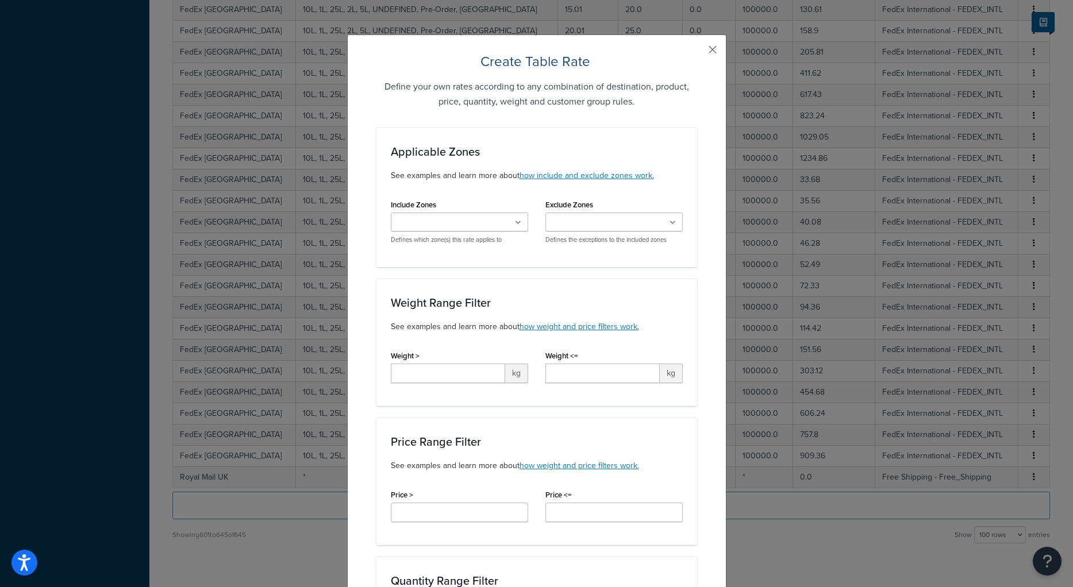
click at [697, 52] on button "button" at bounding box center [695, 53] width 3 height 3
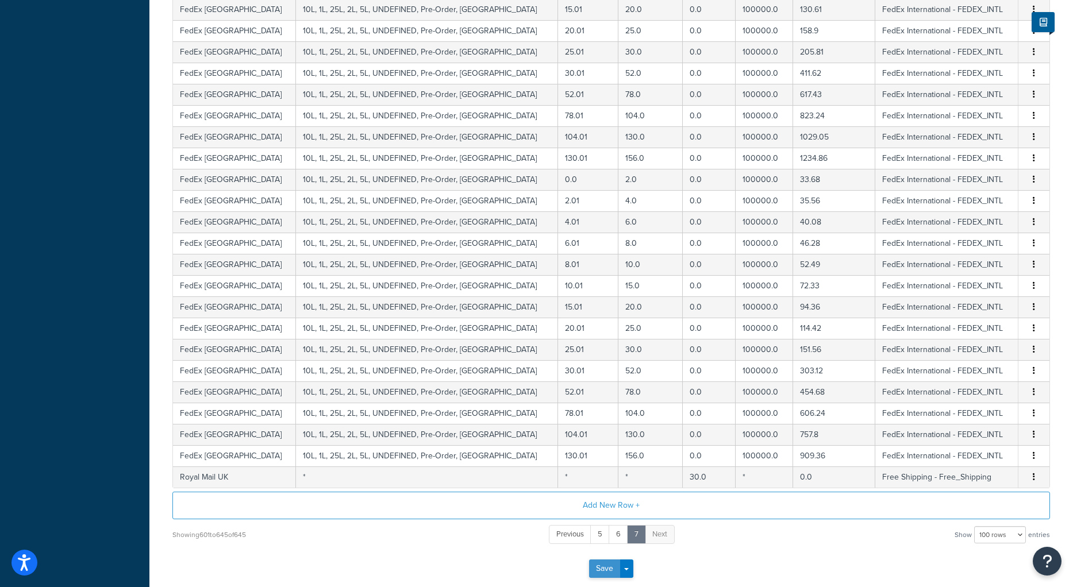
click at [597, 571] on button "Save" at bounding box center [604, 569] width 31 height 18
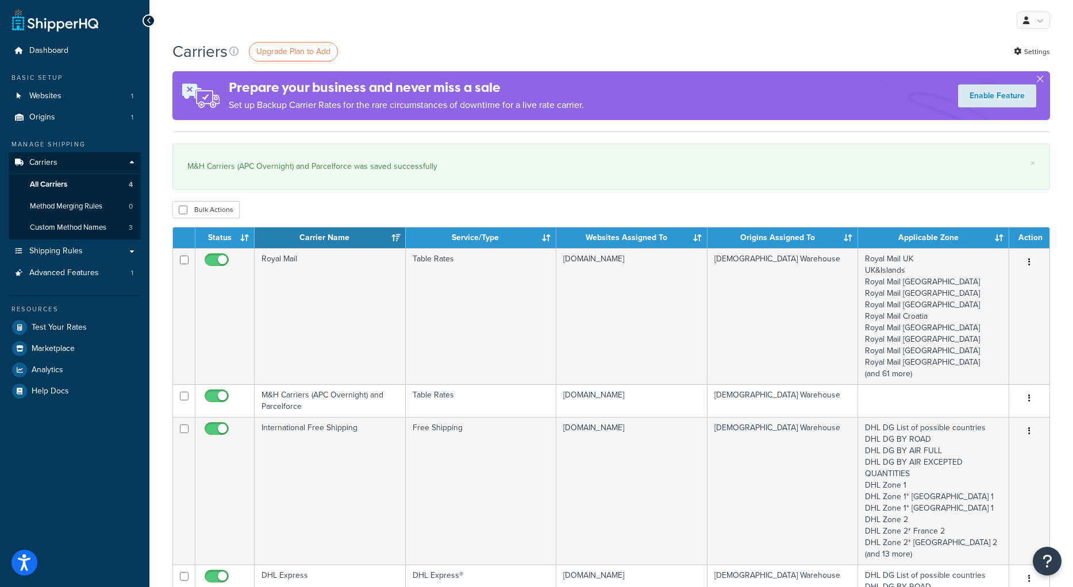
click at [541, 38] on div "My Profile Billing Global Settings Contact Us Logout" at bounding box center [610, 20] width 923 height 40
